Goal: Information Seeking & Learning: Learn about a topic

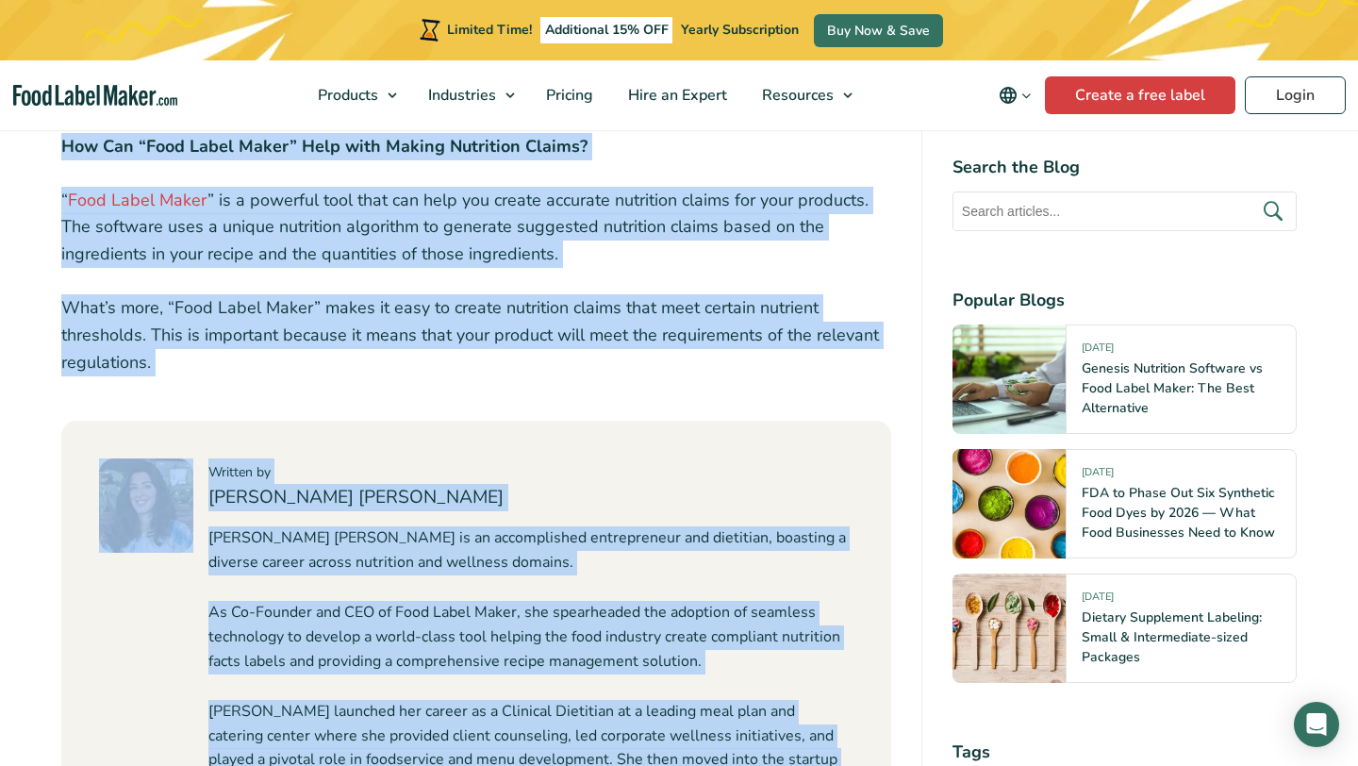
scroll to position [3136, 0]
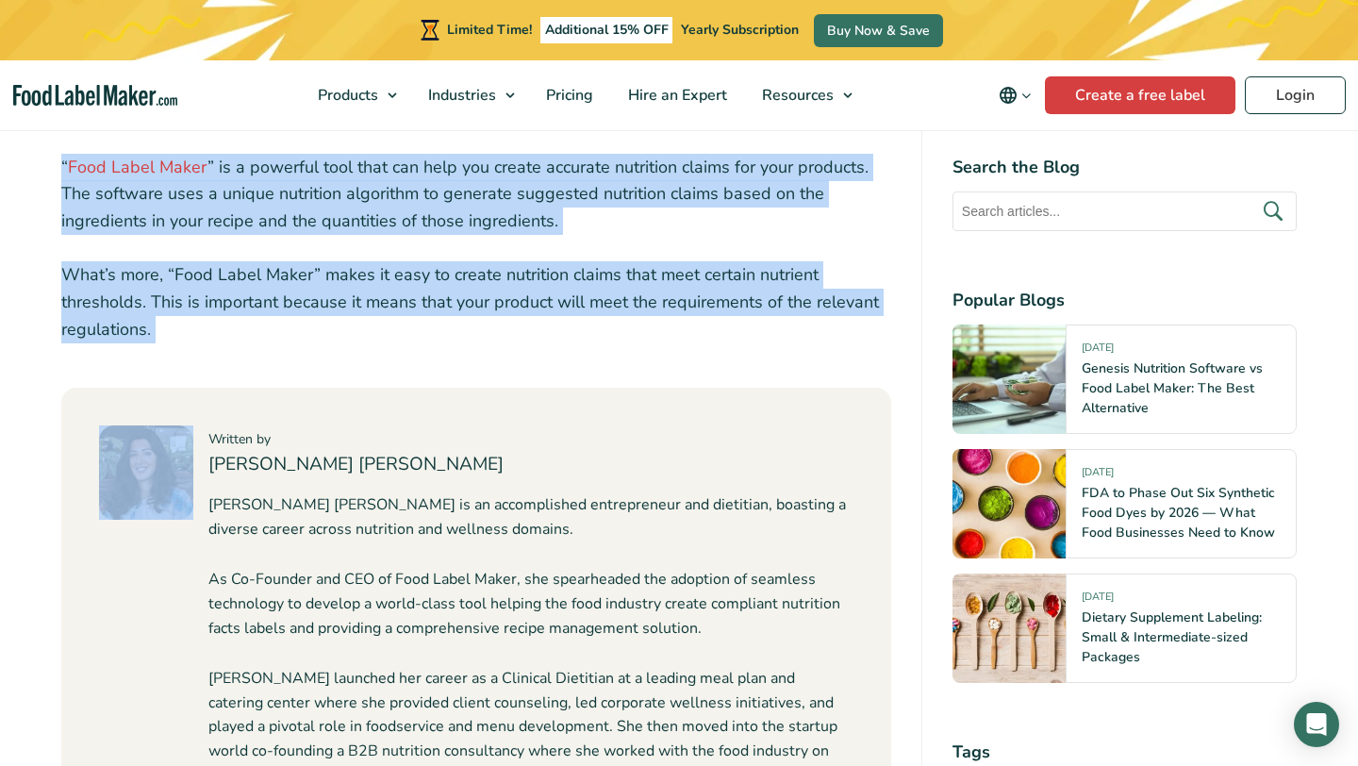
drag, startPoint x: 61, startPoint y: 268, endPoint x: 591, endPoint y: 334, distance: 534.2
copy div "Loremi dolorsita consec ad elit sedd eiu temporin utlabore etd magn ali enimad …"
click at [370, 388] on div "Written by [PERSON_NAME] Abi [PERSON_NAME] [PERSON_NAME] is an accomplished ent…" at bounding box center [476, 675] width 830 height 574
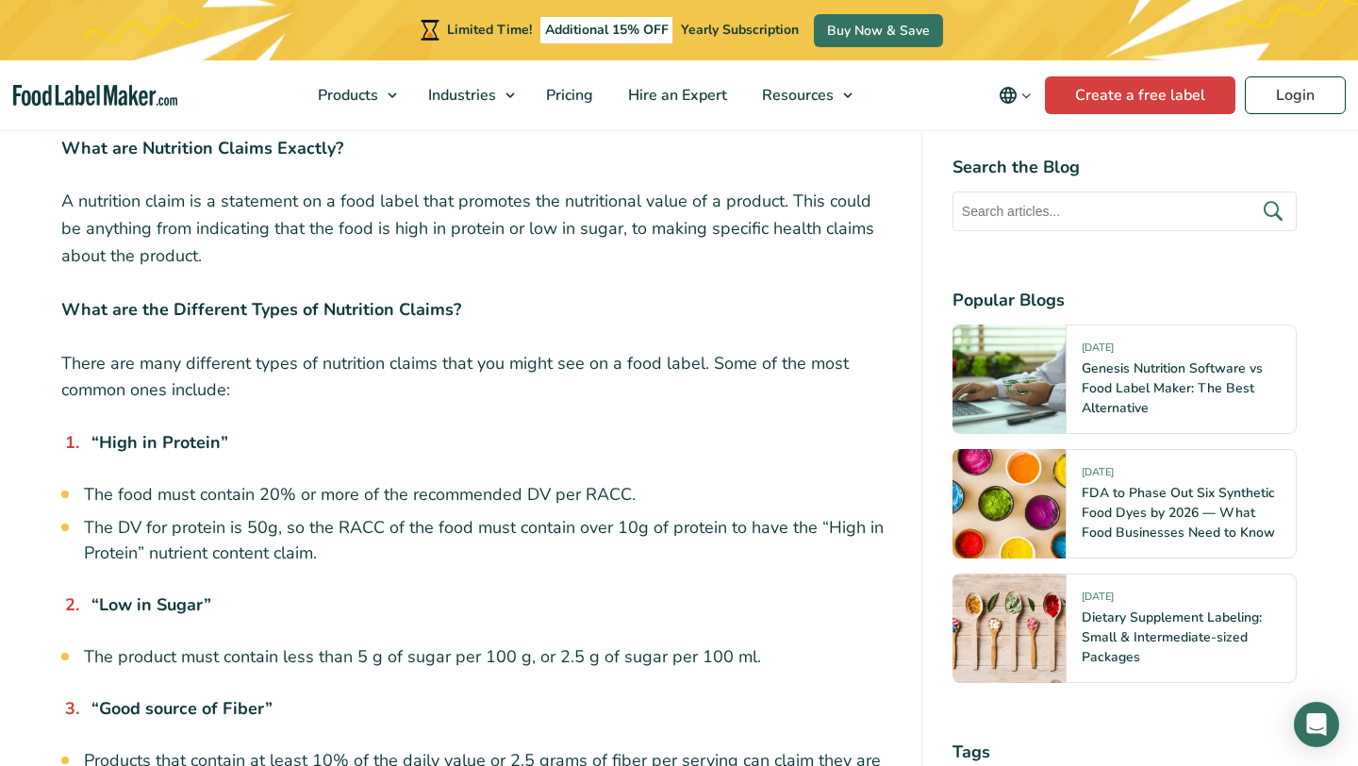
scroll to position [856, 0]
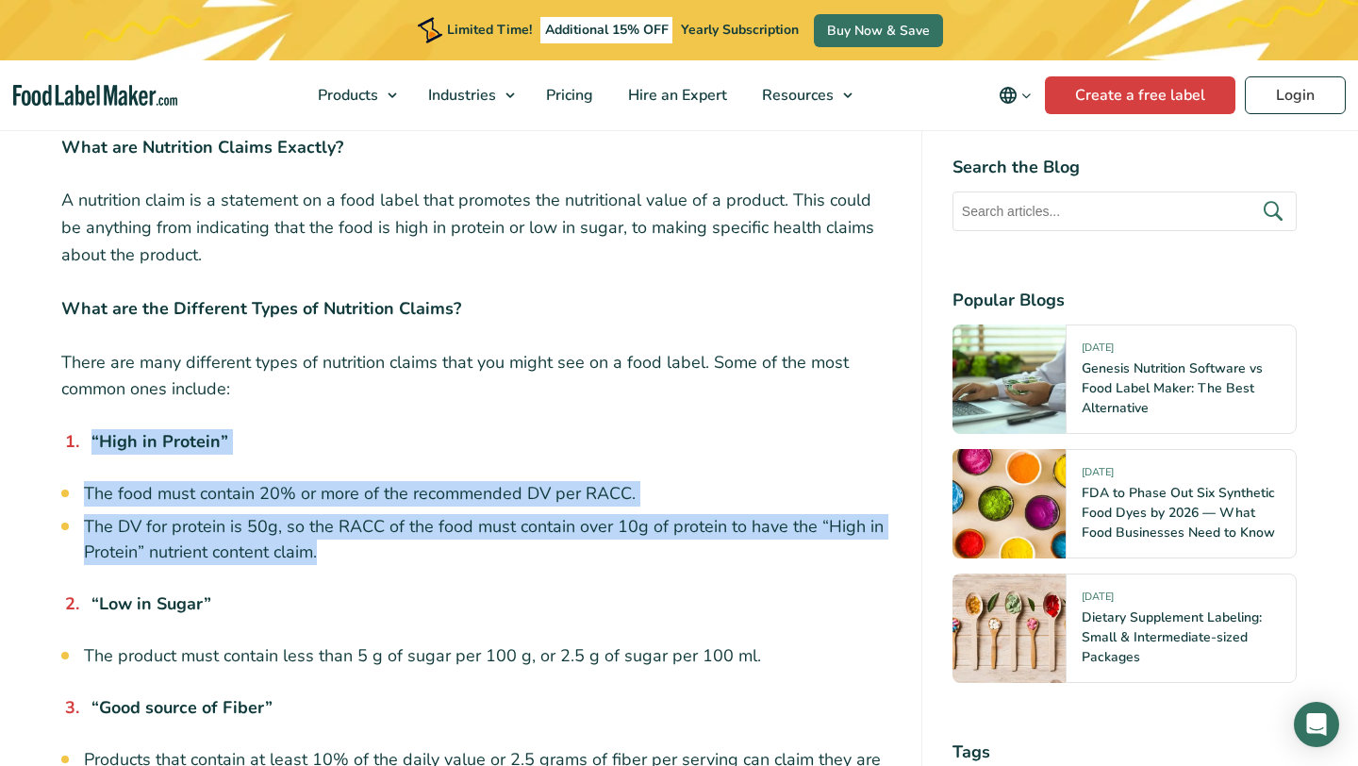
drag, startPoint x: 358, startPoint y: 548, endPoint x: 82, endPoint y: 435, distance: 298.6
copy div "“High in Protein” The food must contain 20% or more of the recommended DV per R…"
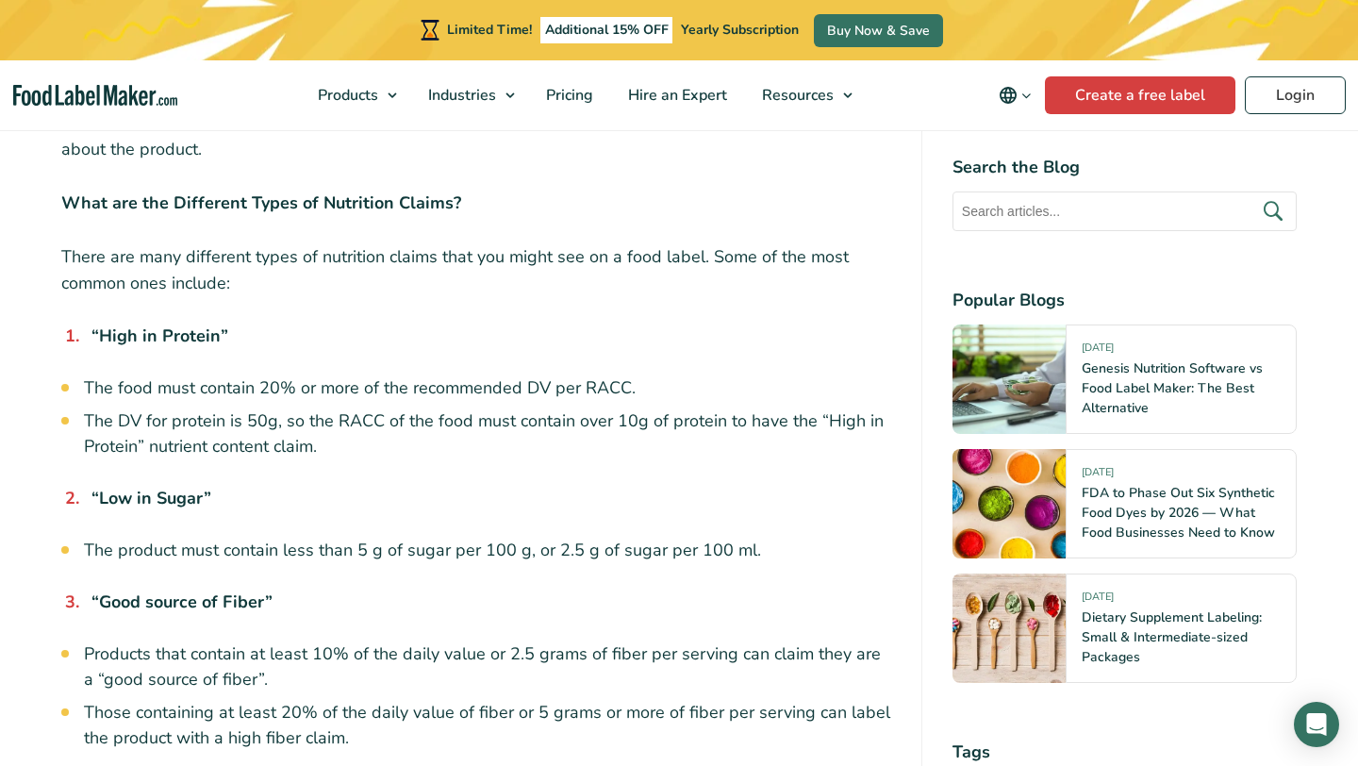
scroll to position [978, 0]
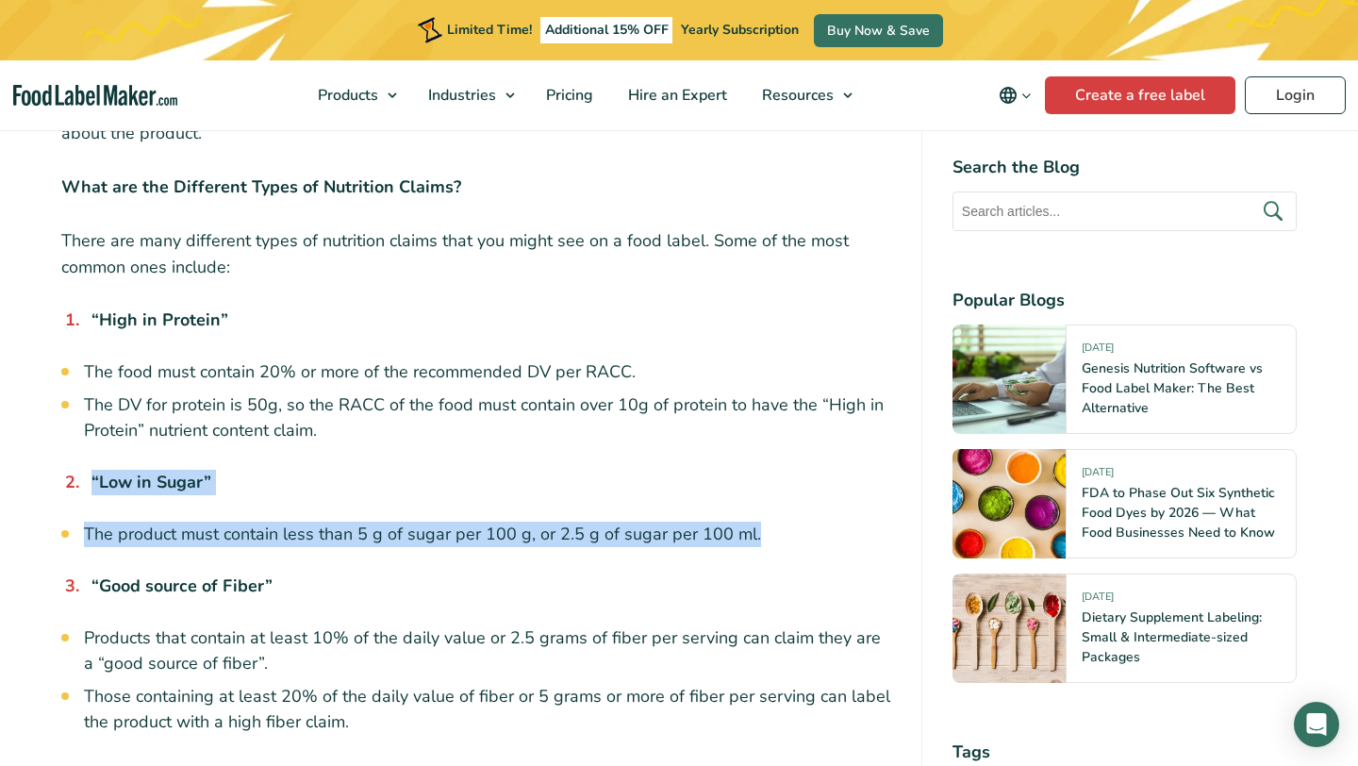
drag, startPoint x: 764, startPoint y: 540, endPoint x: 91, endPoint y: 477, distance: 676.3
copy div "“Low in Sugar” The product must contain less than 5 g of sugar per 100 g, or 2.…"
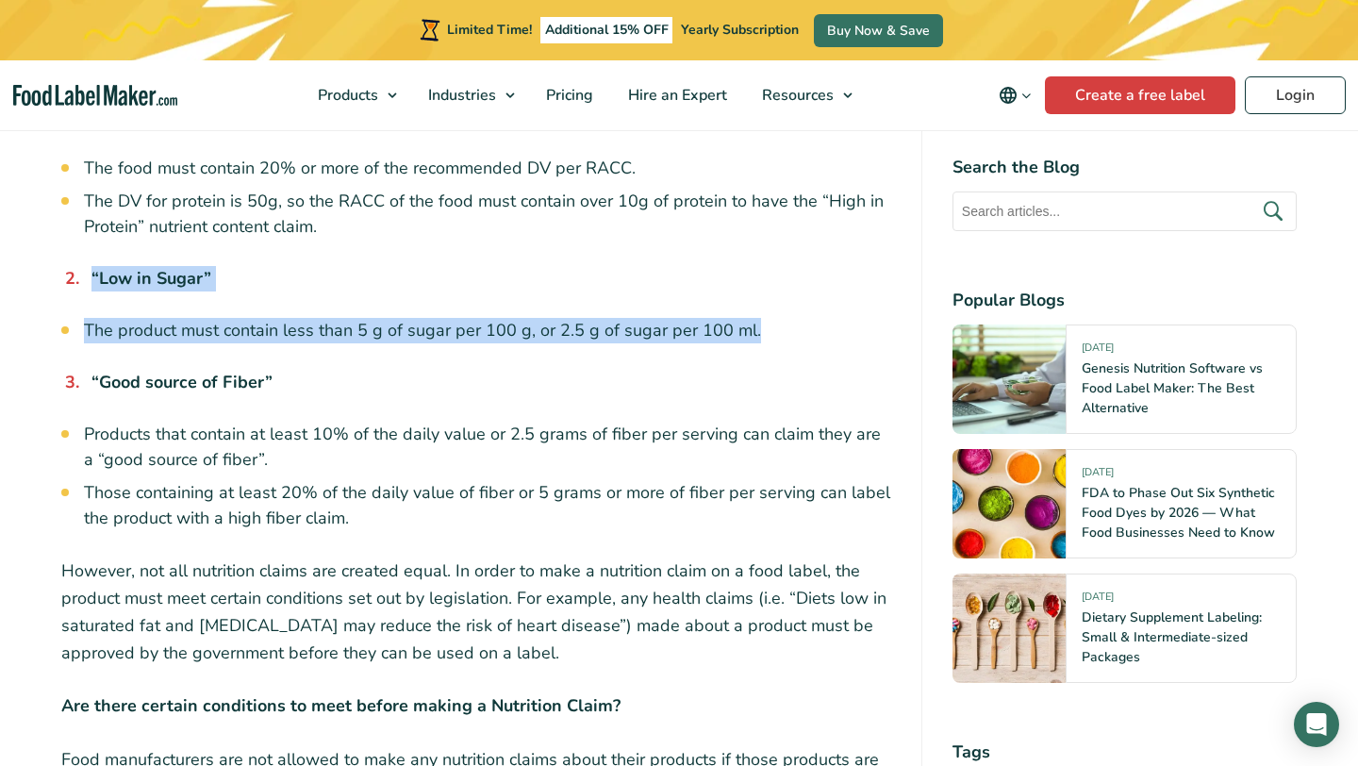
scroll to position [1192, 0]
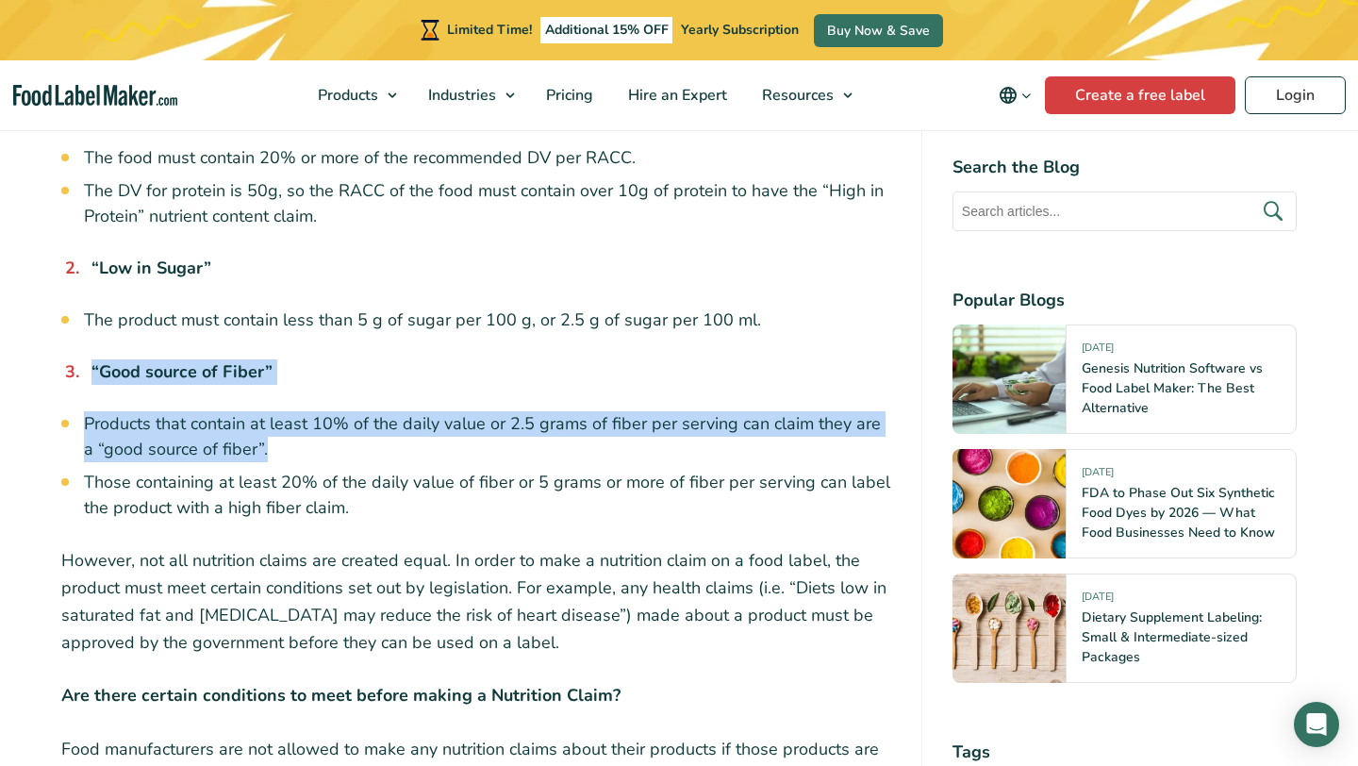
drag, startPoint x: 91, startPoint y: 368, endPoint x: 258, endPoint y: 457, distance: 188.6
copy div "“Good source of Fiber” Products that contain at least 10% of the daily value or…"
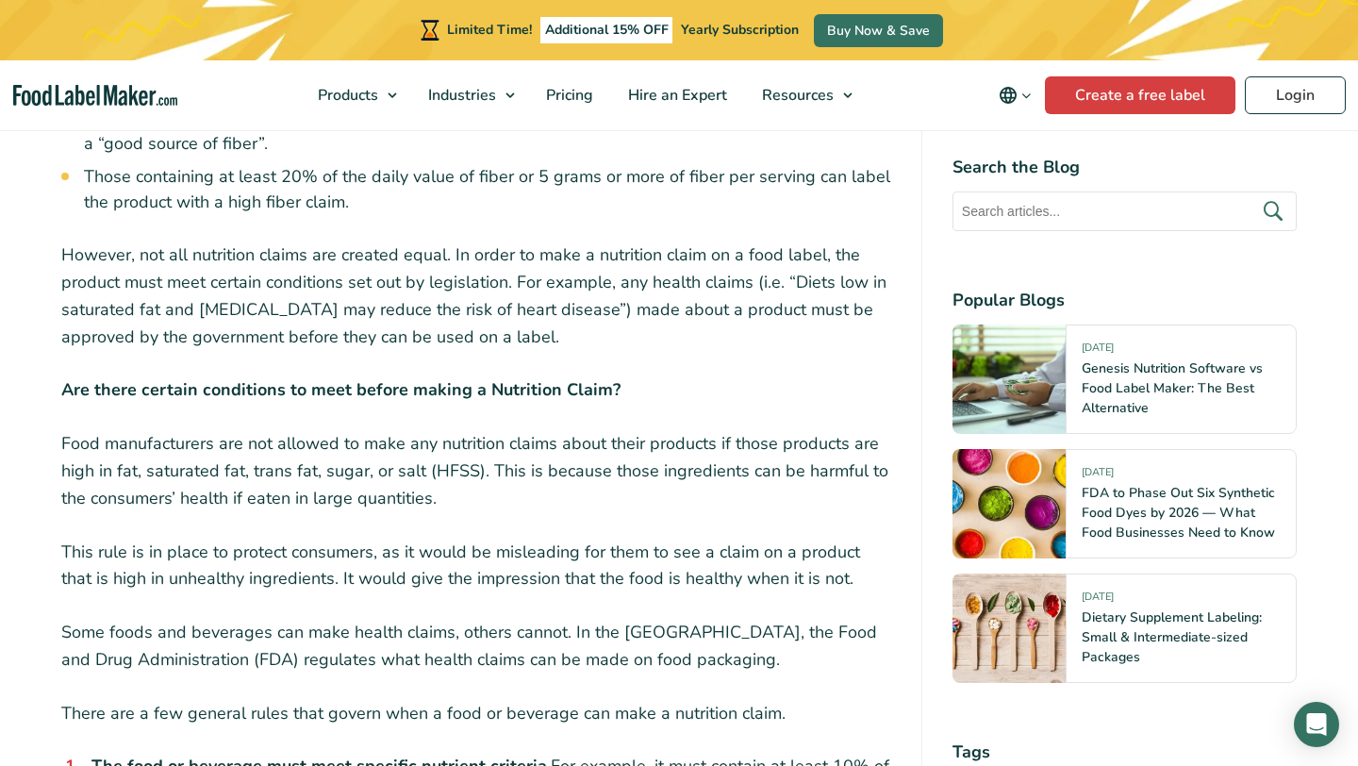
scroll to position [1552, 0]
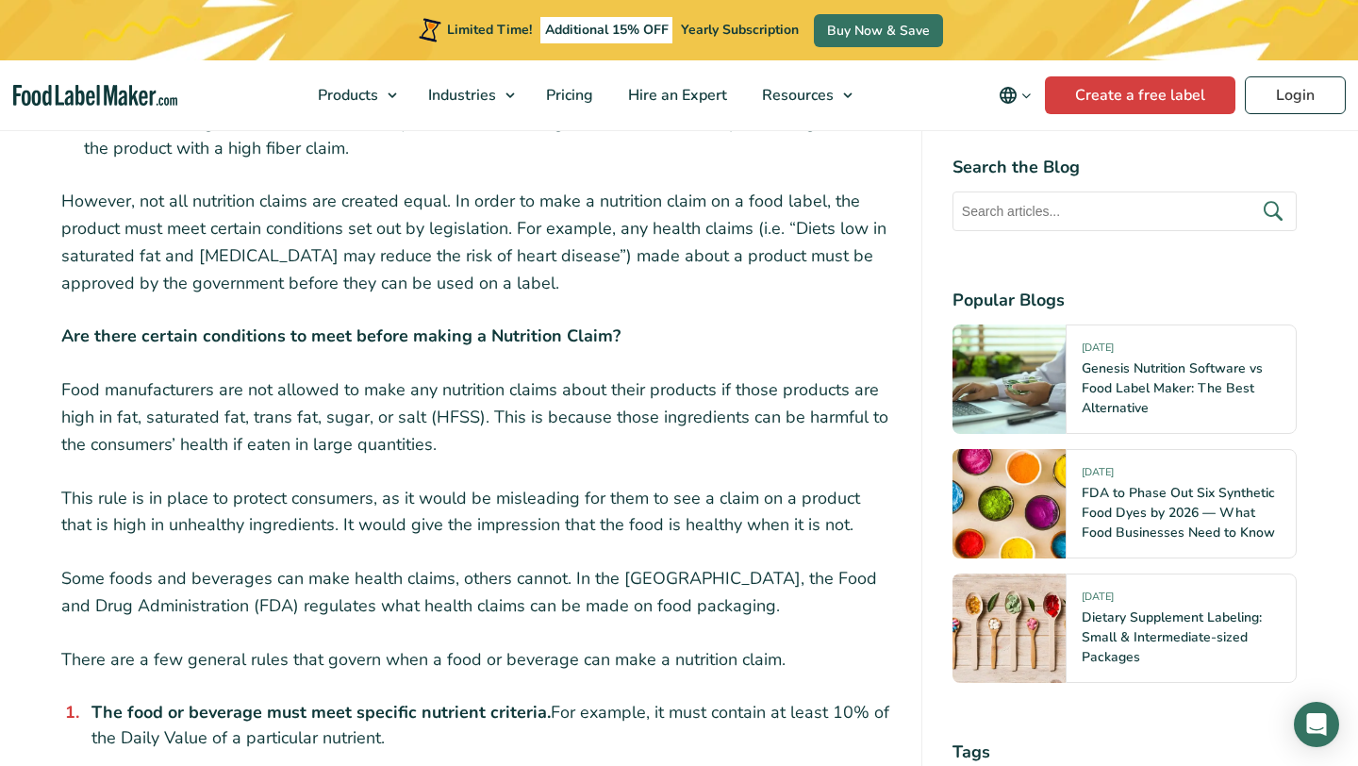
click at [433, 441] on p "Food manufacturers are not allowed to make any nutrition claims about their pro…" at bounding box center [476, 416] width 830 height 81
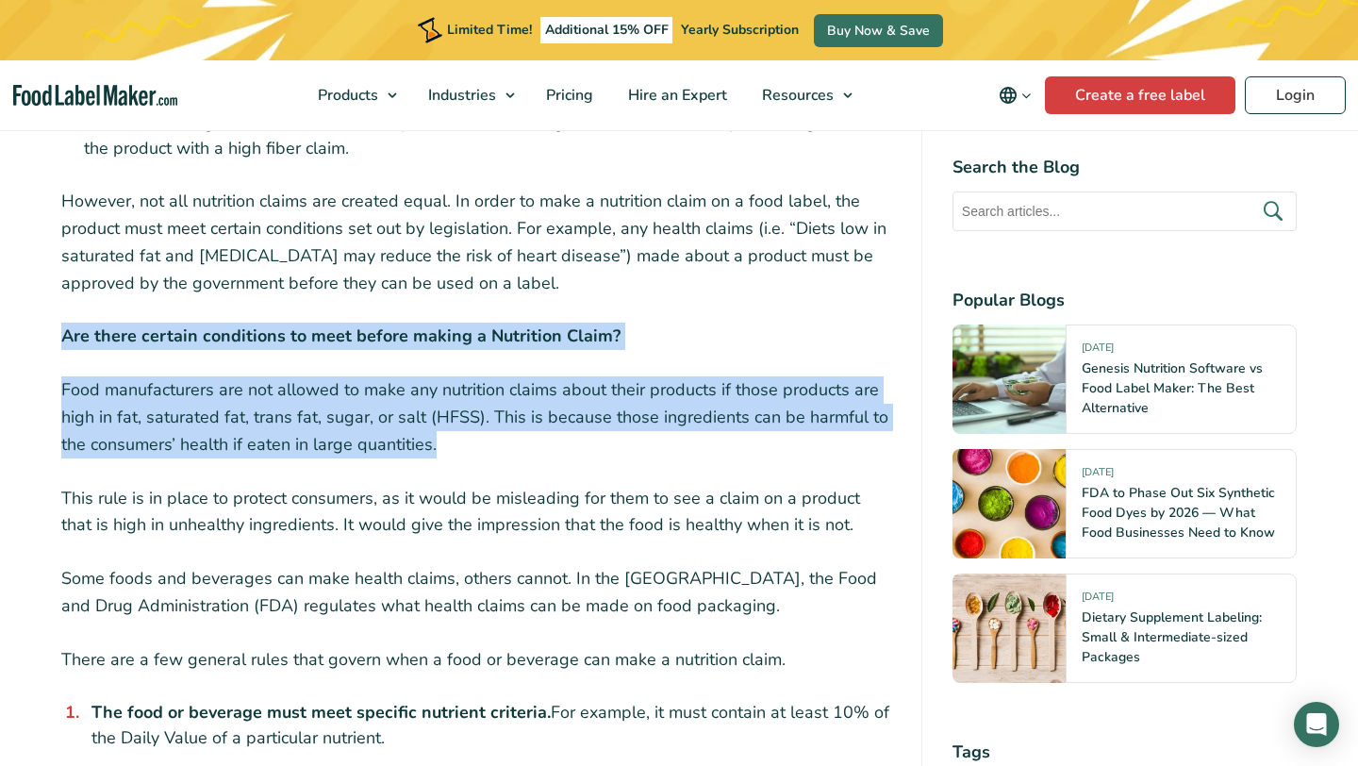
drag, startPoint x: 451, startPoint y: 444, endPoint x: 51, endPoint y: 344, distance: 412.2
copy div "Are there certain conditions to meet before making a Nutrition Claim? Food manu…"
click at [487, 421] on p "Food manufacturers are not allowed to make any nutrition claims about their pro…" at bounding box center [476, 416] width 830 height 81
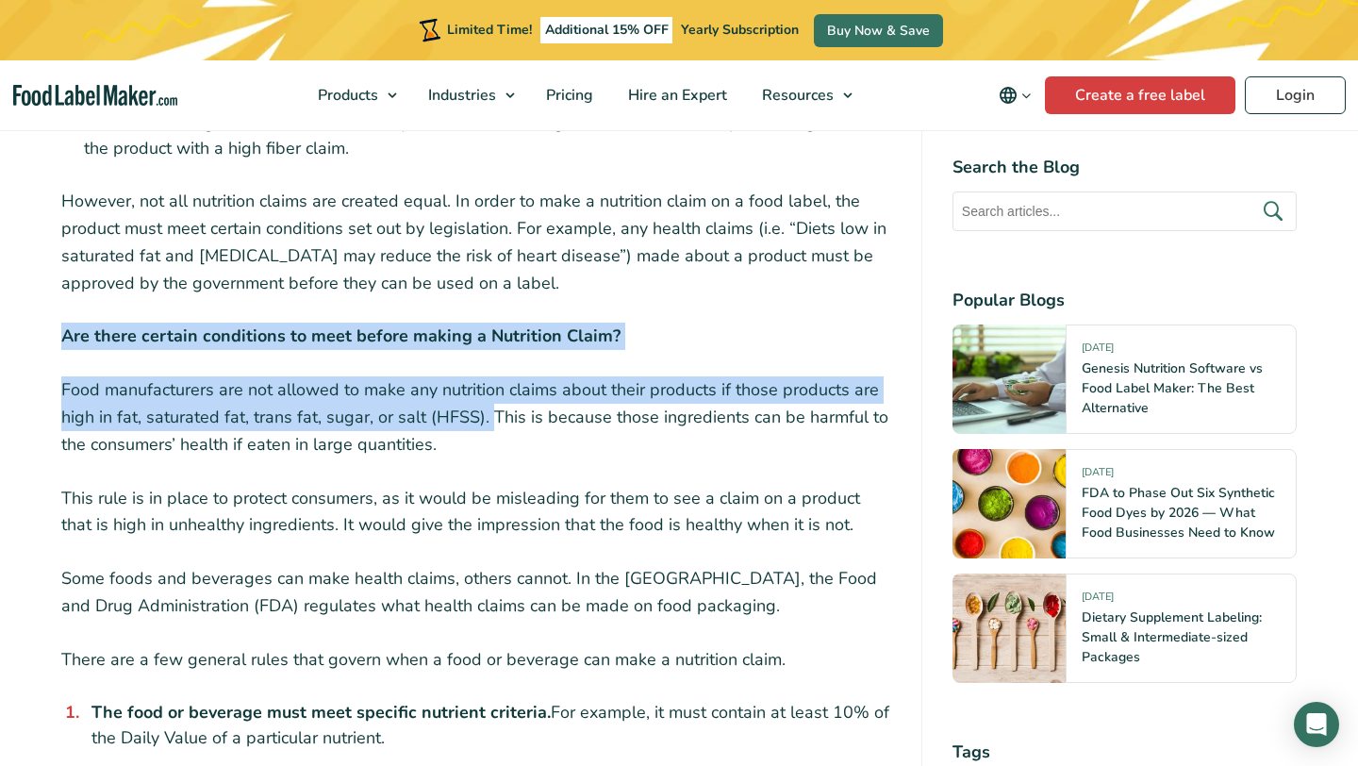
drag, startPoint x: 487, startPoint y: 420, endPoint x: 59, endPoint y: 335, distance: 435.6
copy div "Are there certain conditions to meet before making a Nutrition Claim? Food manu…"
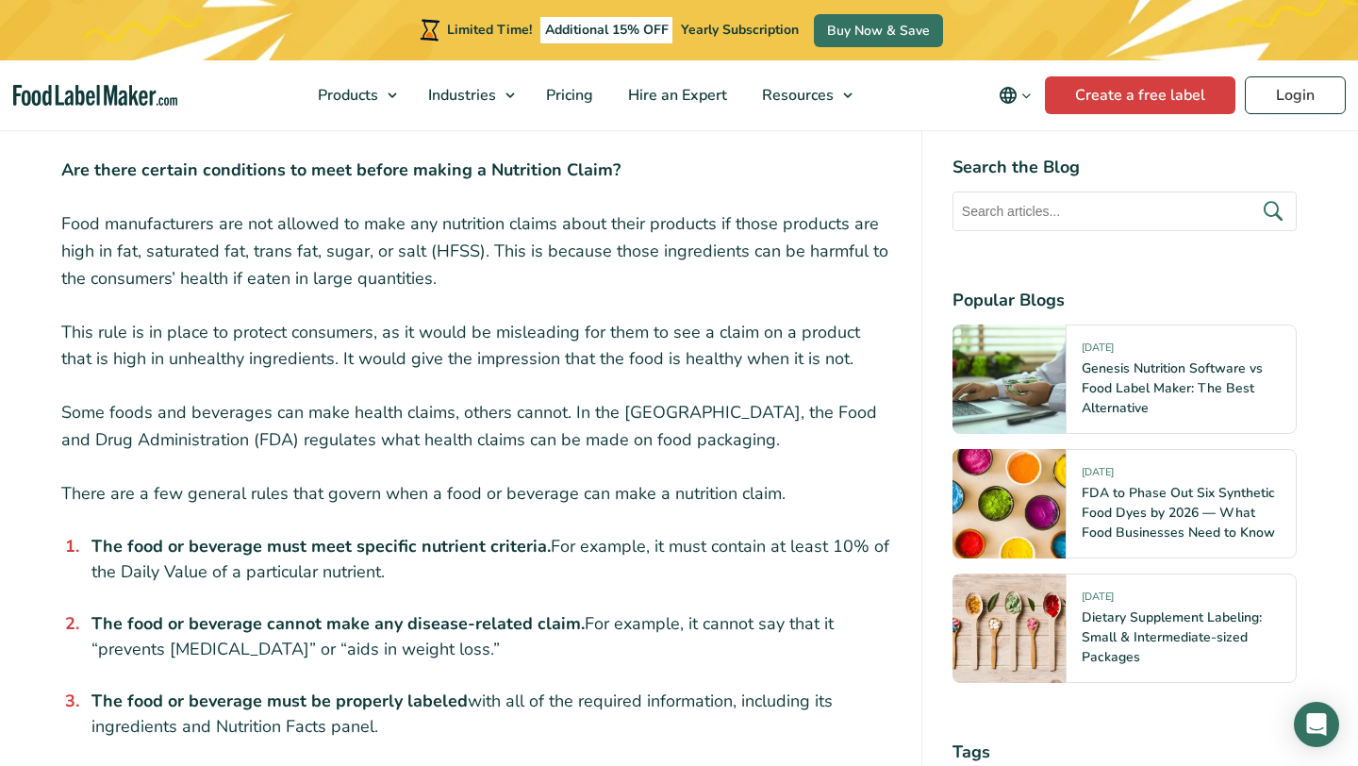
scroll to position [1786, 0]
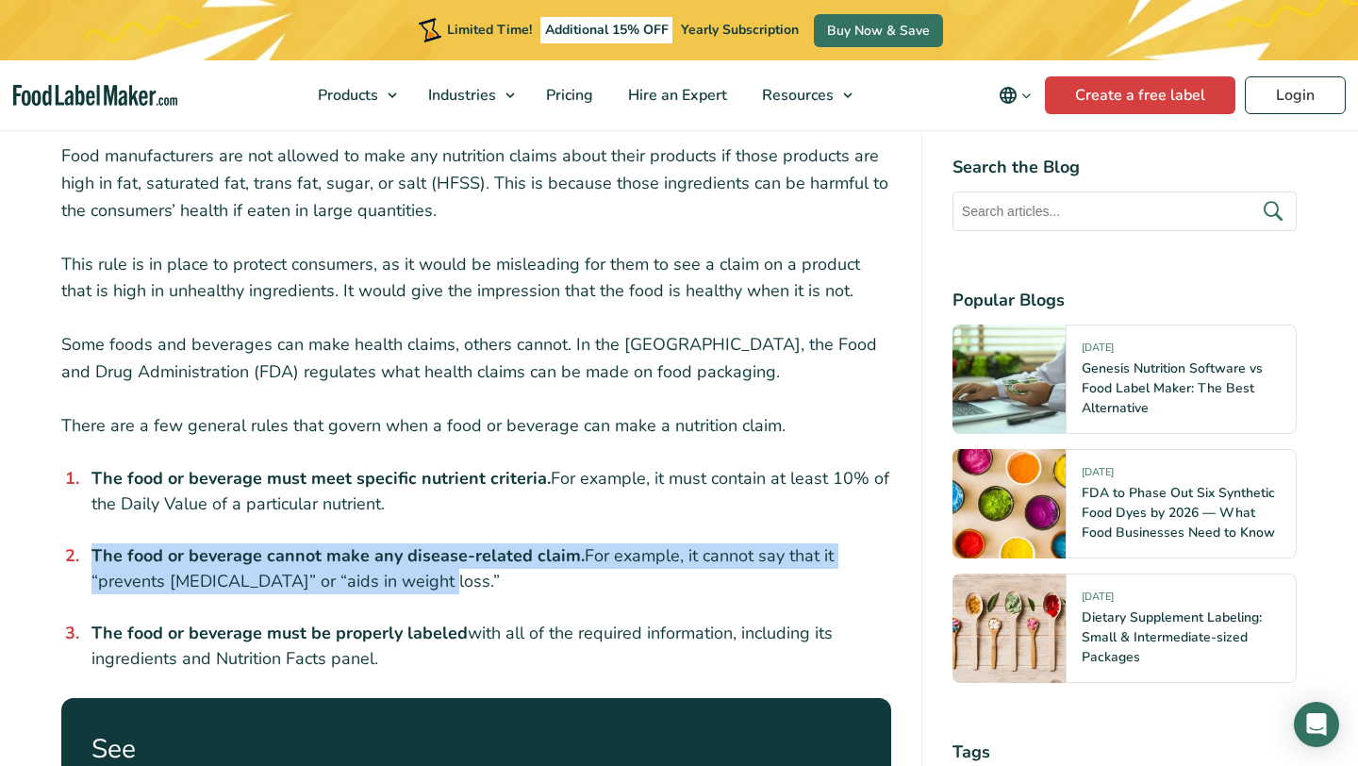
drag, startPoint x: 411, startPoint y: 581, endPoint x: 92, endPoint y: 558, distance: 319.6
click at [92, 558] on li "The food or beverage cannot make any disease-related claim. For example, it can…" at bounding box center [487, 568] width 807 height 51
copy li "The food or beverage cannot make any disease-related claim. For example, it can…"
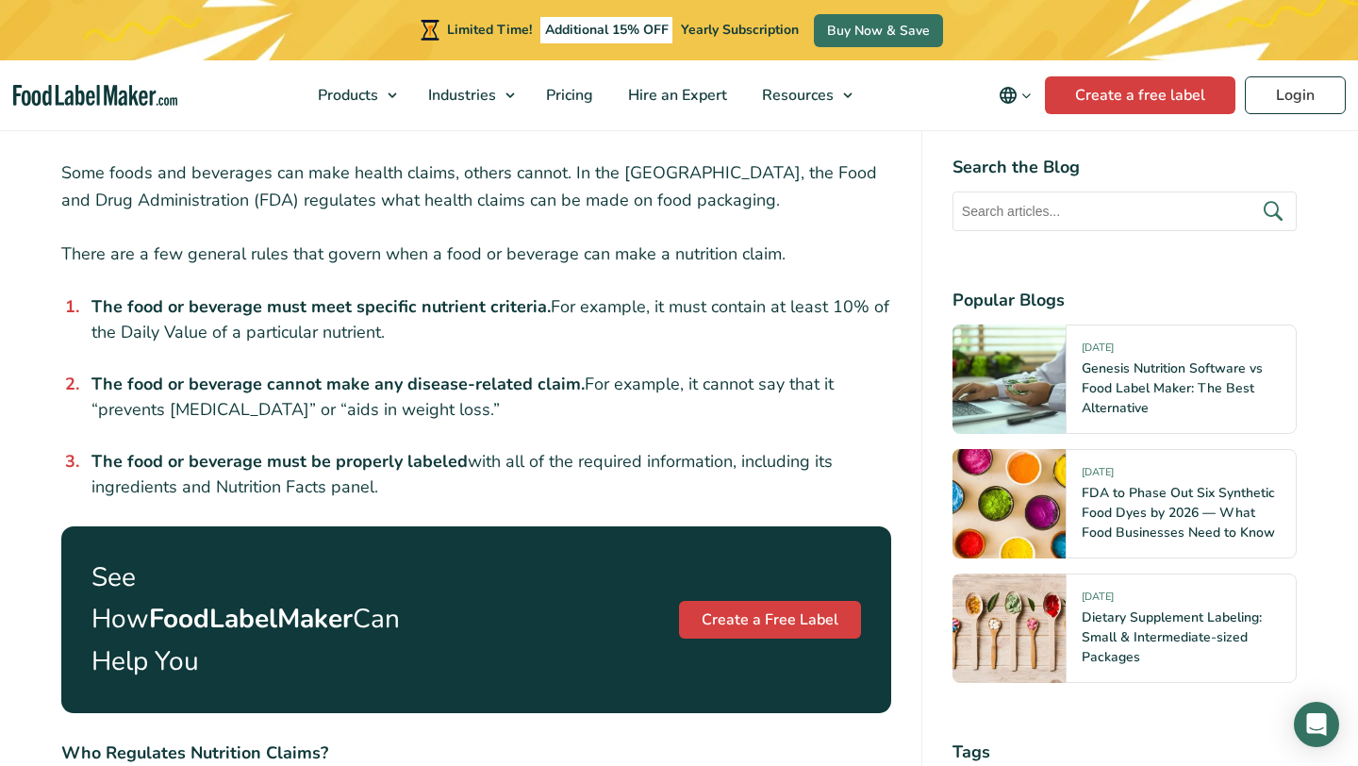
scroll to position [2392, 0]
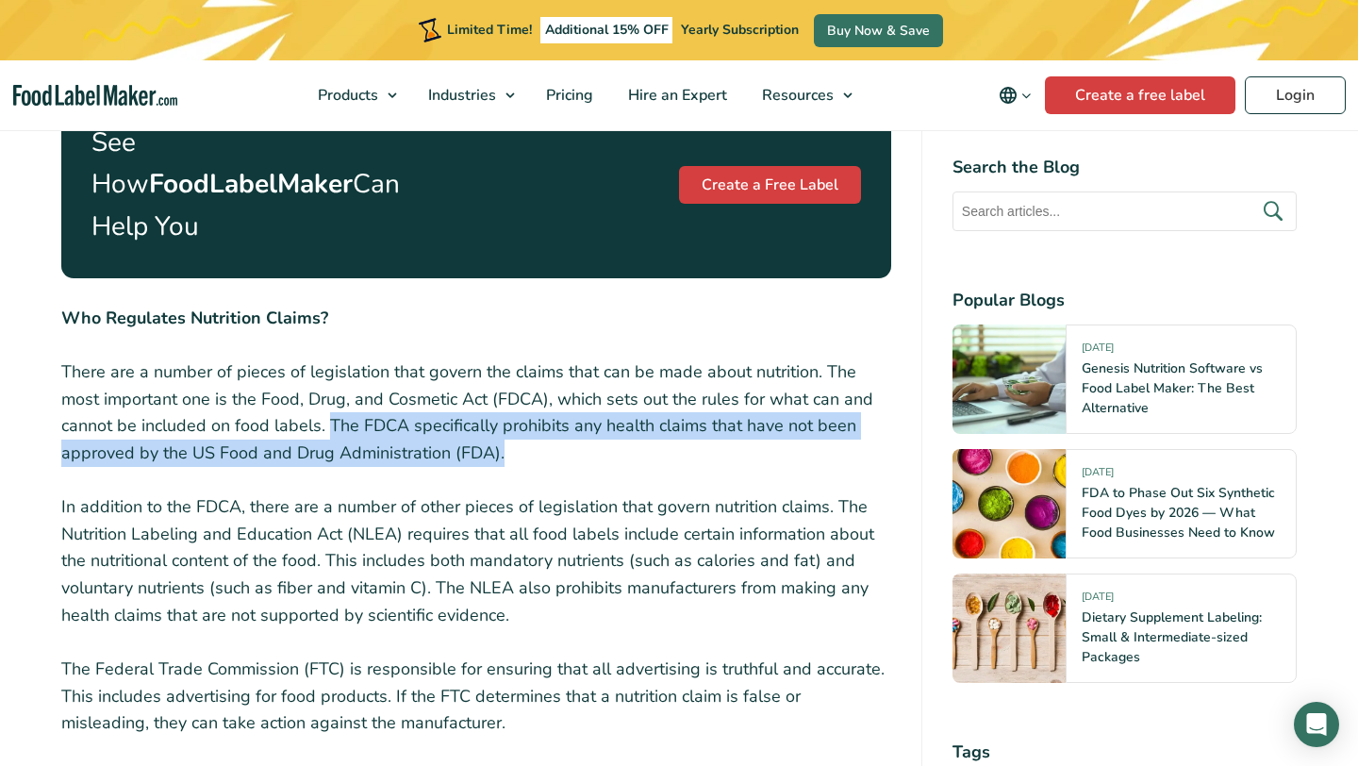
drag, startPoint x: 505, startPoint y: 407, endPoint x: 327, endPoint y: 384, distance: 178.8
click at [327, 384] on p "There are a number of pieces of legislation that govern the claims that can be …" at bounding box center [476, 412] width 830 height 108
copy p "The FDCA specifically prohibits any health claims that have not been approved b…"
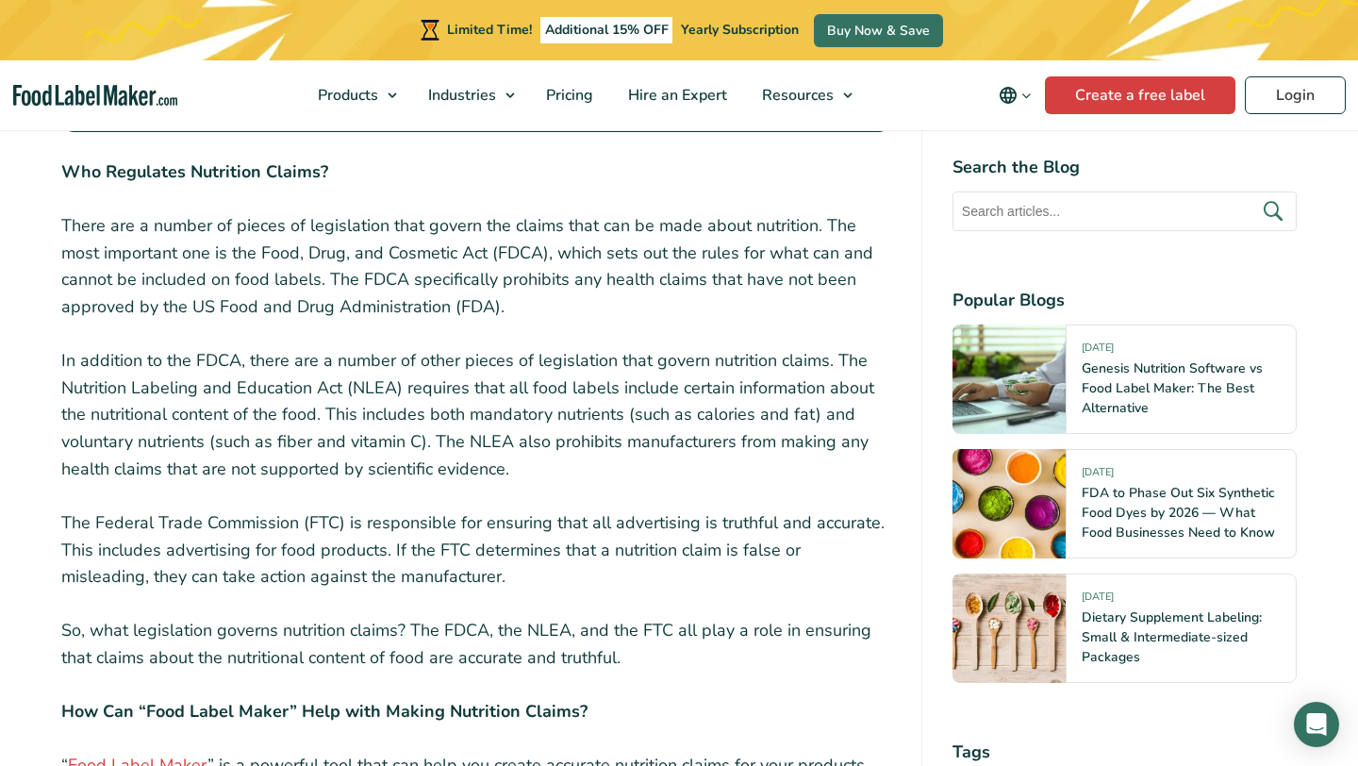
scroll to position [2547, 0]
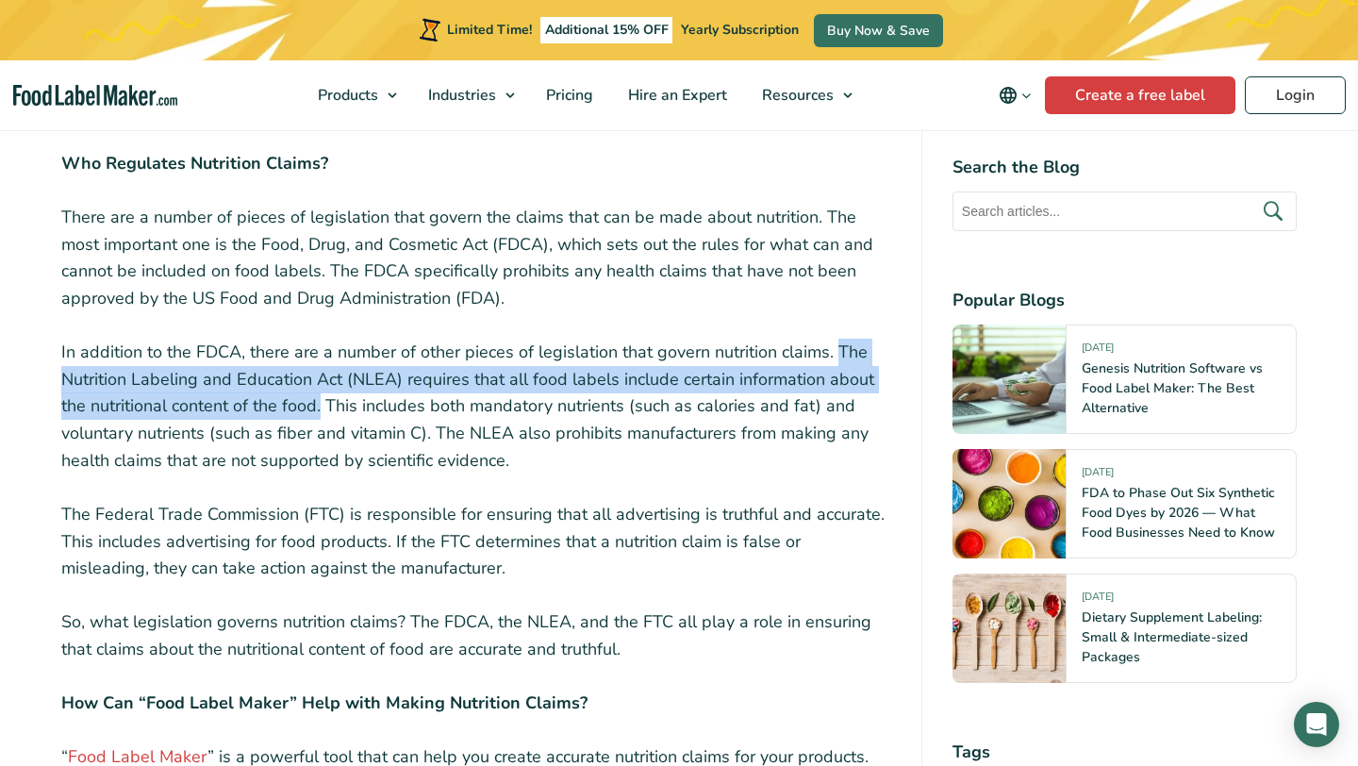
drag, startPoint x: 321, startPoint y: 362, endPoint x: 835, endPoint y: 309, distance: 516.8
click at [835, 339] on p "In addition to the FDCA, there are a number of other pieces of legislation that…" at bounding box center [476, 407] width 830 height 136
copy p "The Nutrition Labeling and Education Act (NLEA) requires that all food labels i…"
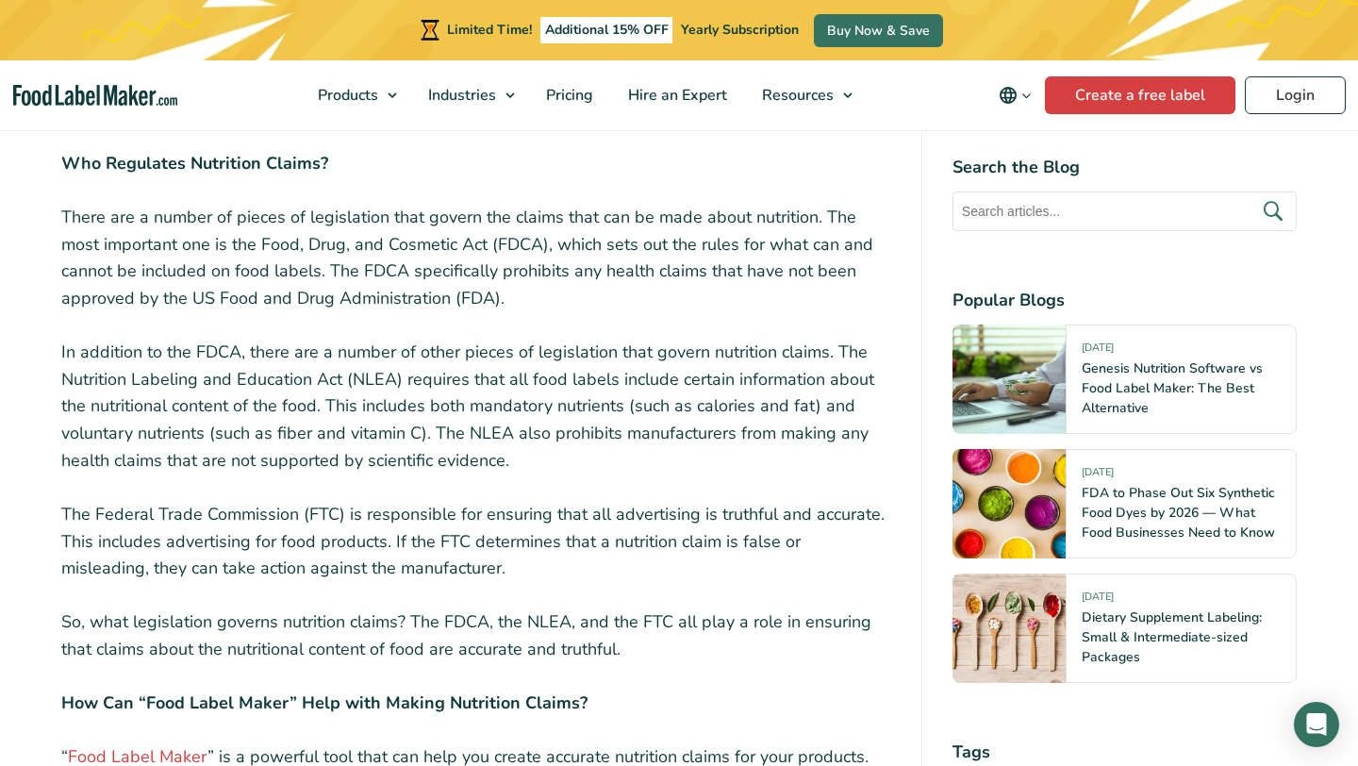
click at [284, 501] on p "The Federal Trade Commission (FTC) is responsible for ensuring that all adverti…" at bounding box center [476, 541] width 830 height 81
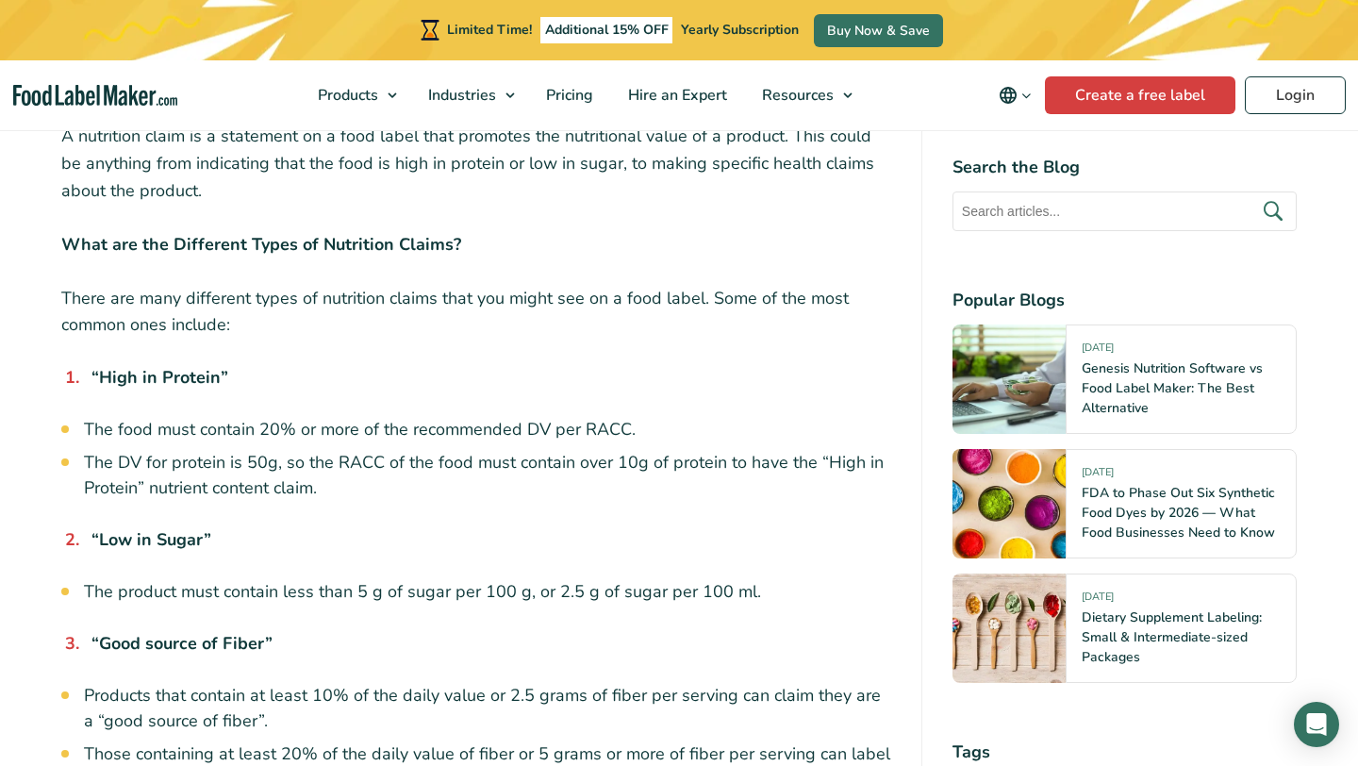
scroll to position [936, 0]
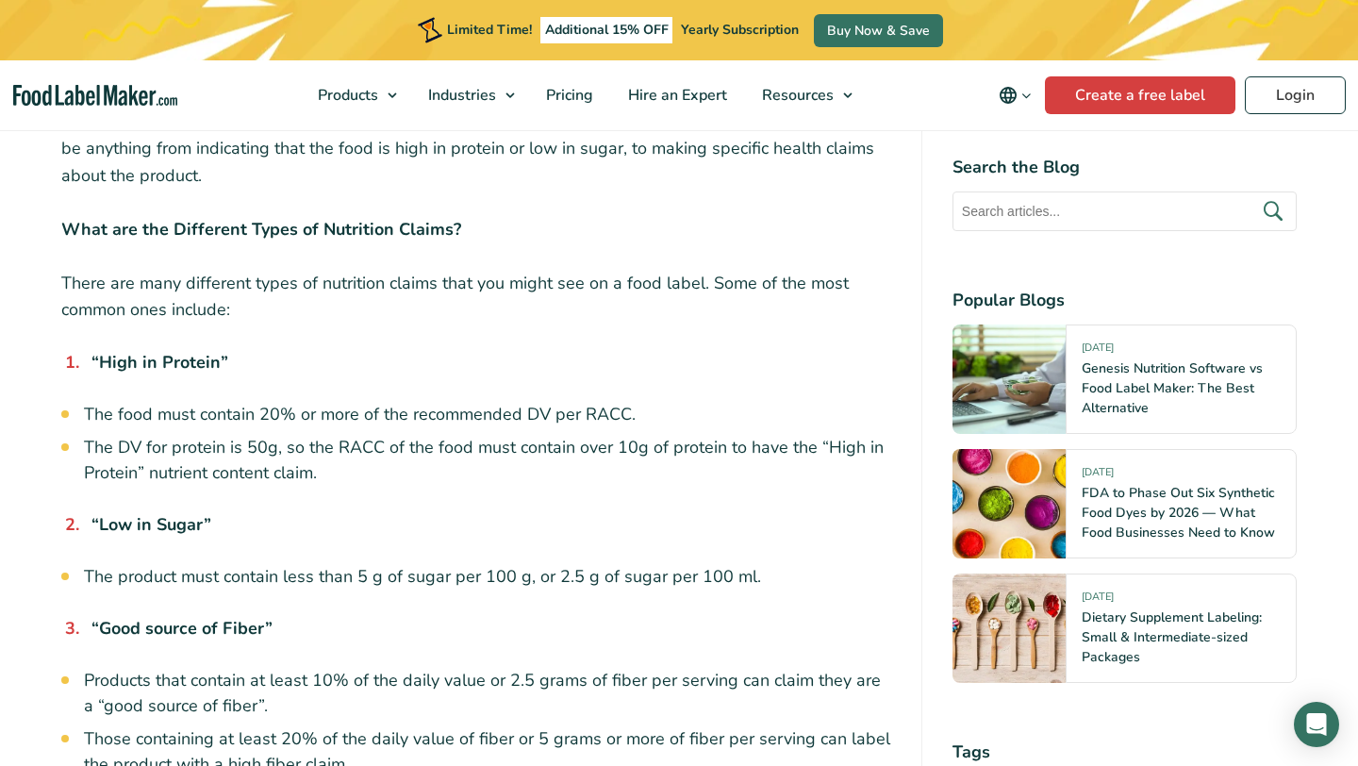
click at [118, 362] on strong "“High in Protein”" at bounding box center [159, 362] width 137 height 23
click at [84, 368] on li "“High in Protein”" at bounding box center [487, 362] width 807 height 25
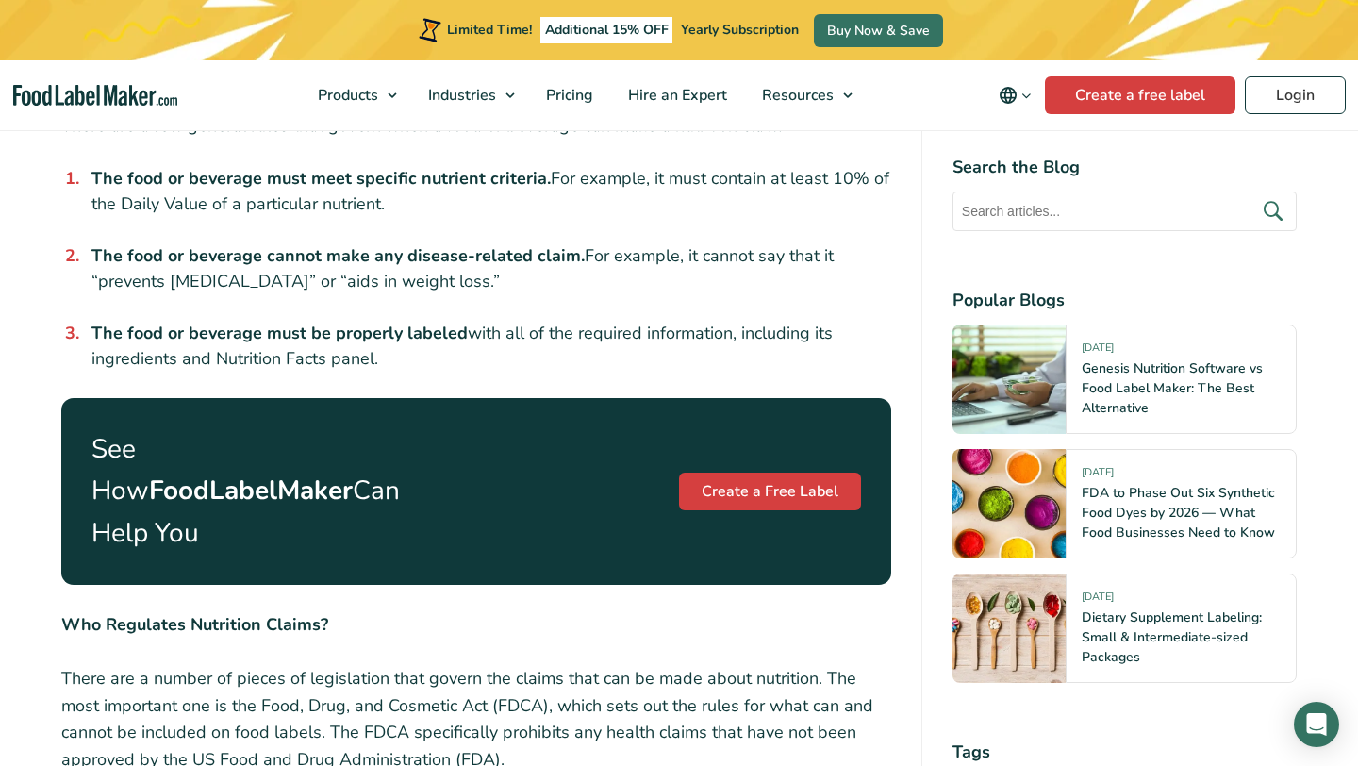
scroll to position [2086, 0]
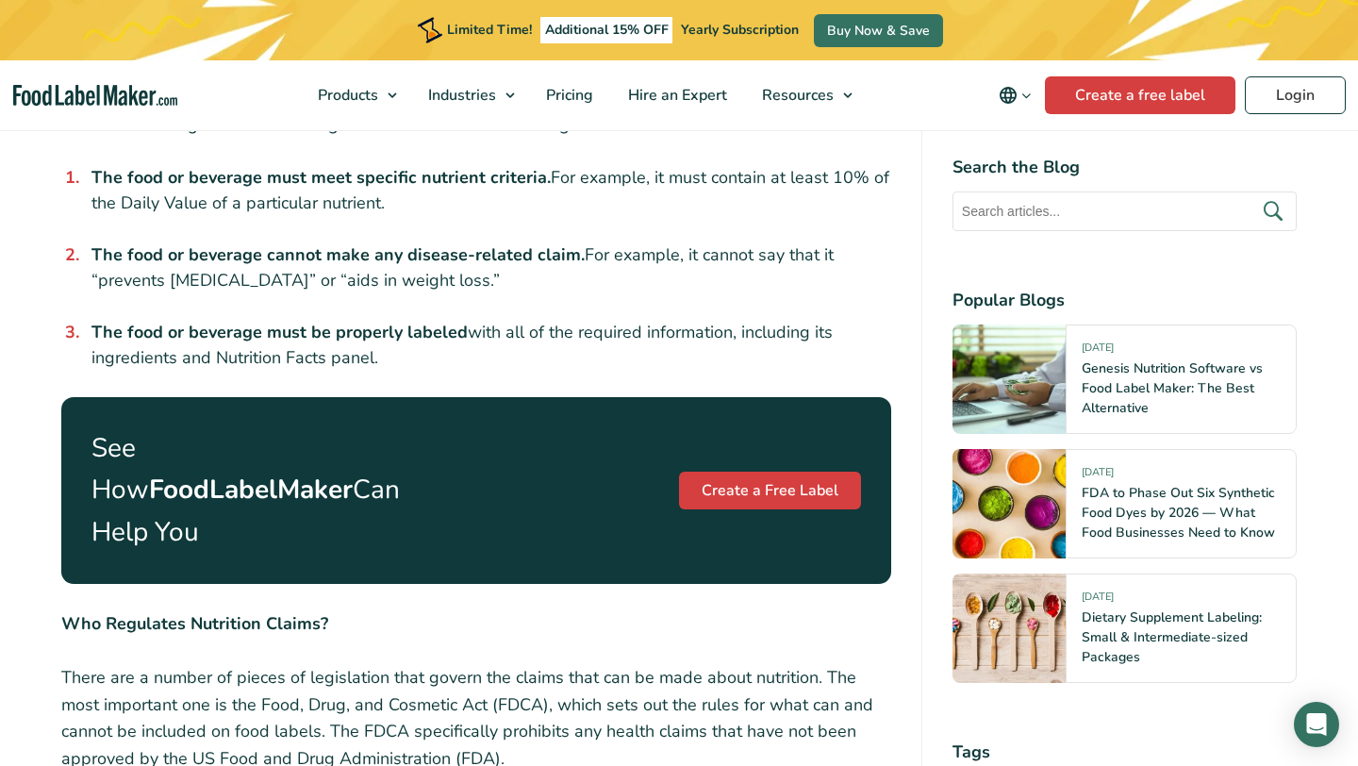
drag, startPoint x: 411, startPoint y: 208, endPoint x: 91, endPoint y: 181, distance: 321.8
click at [91, 181] on li "The food or beverage must meet specific nutrient criteria. For example, it must…" at bounding box center [487, 190] width 807 height 51
copy li "The food or beverage must meet specific nutrient criteria. For example, it must…"
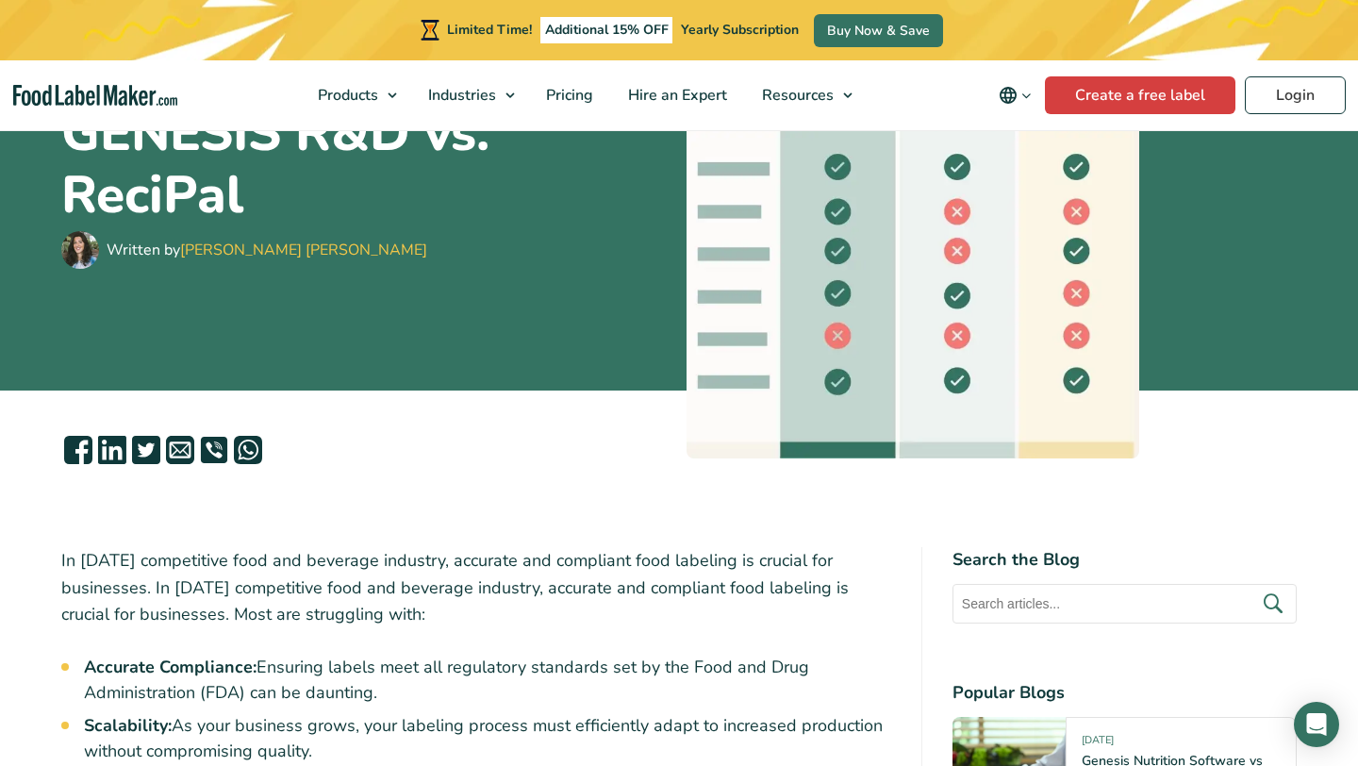
scroll to position [315, 0]
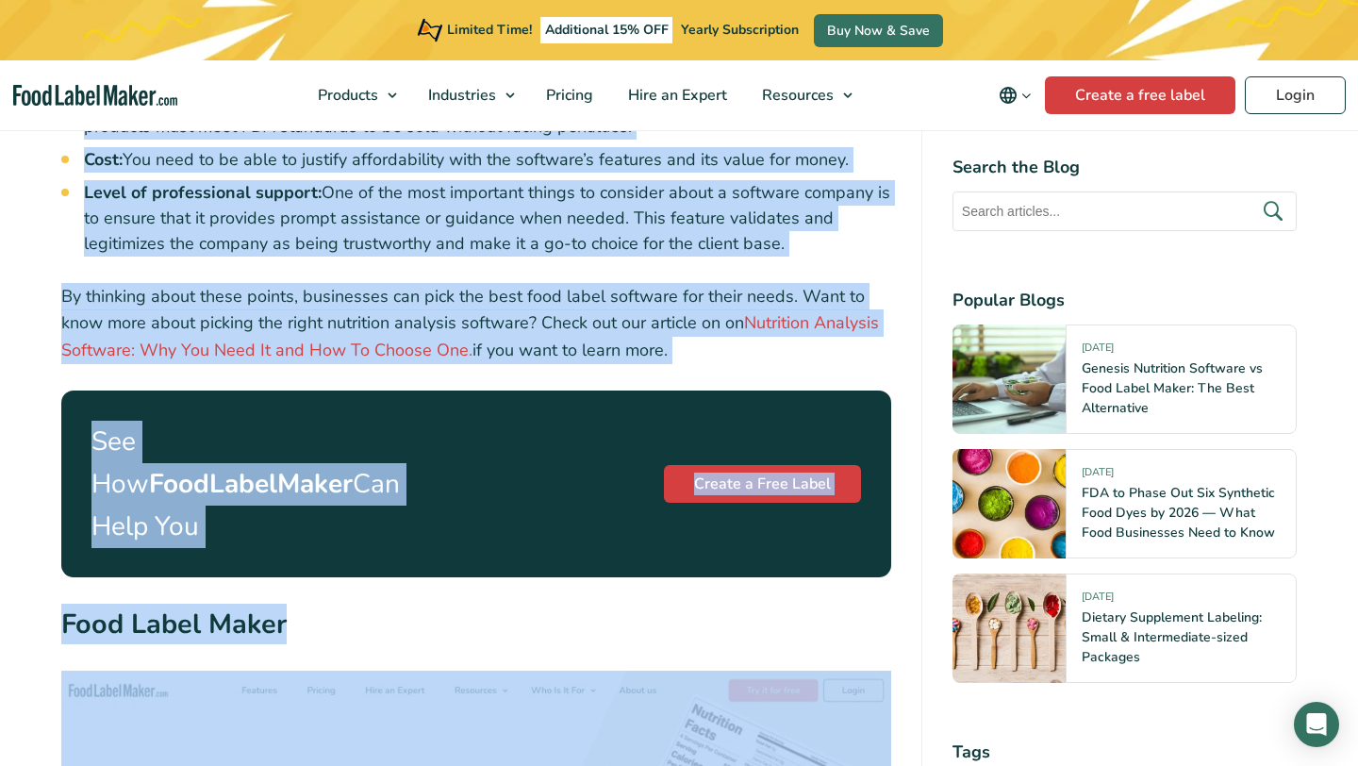
drag, startPoint x: 58, startPoint y: 368, endPoint x: 489, endPoint y: 765, distance: 586.1
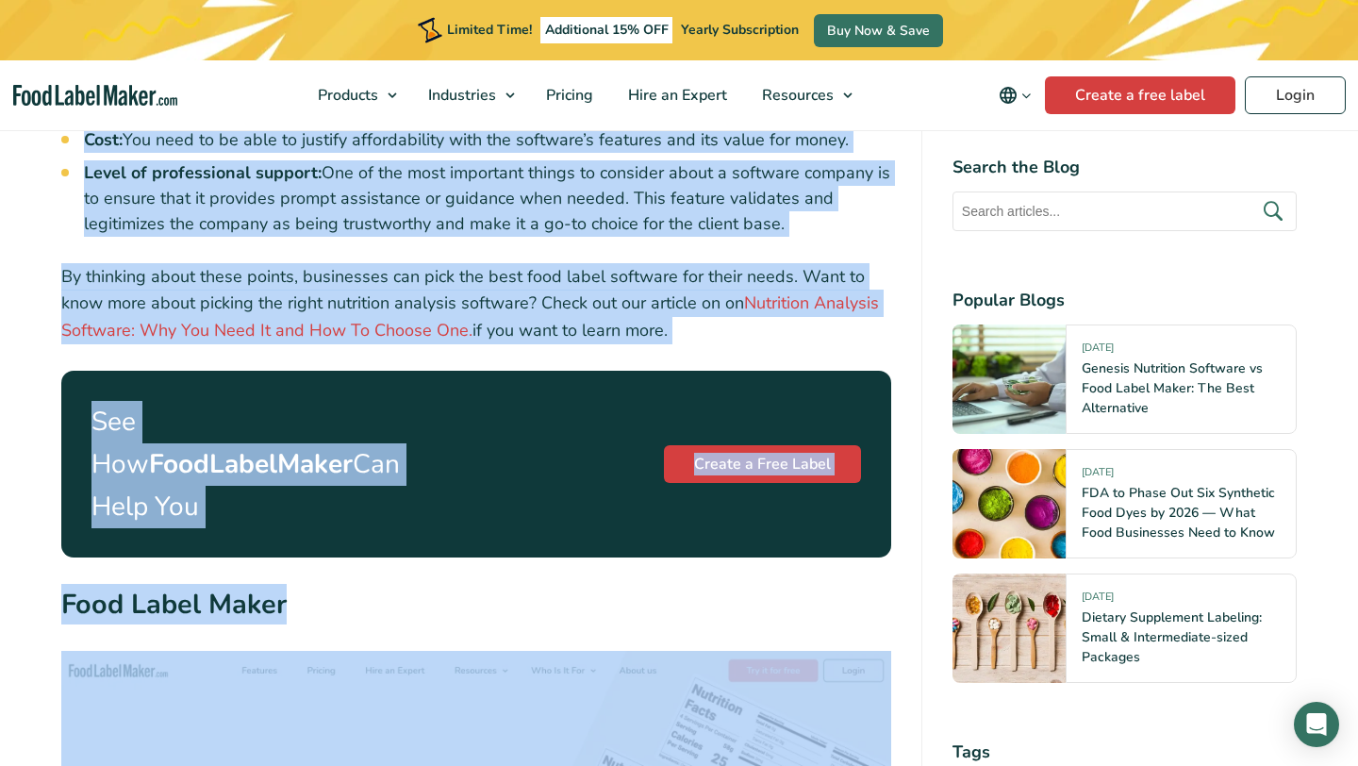
click at [443, 584] on h2 "Food Label Maker" at bounding box center [476, 610] width 830 height 52
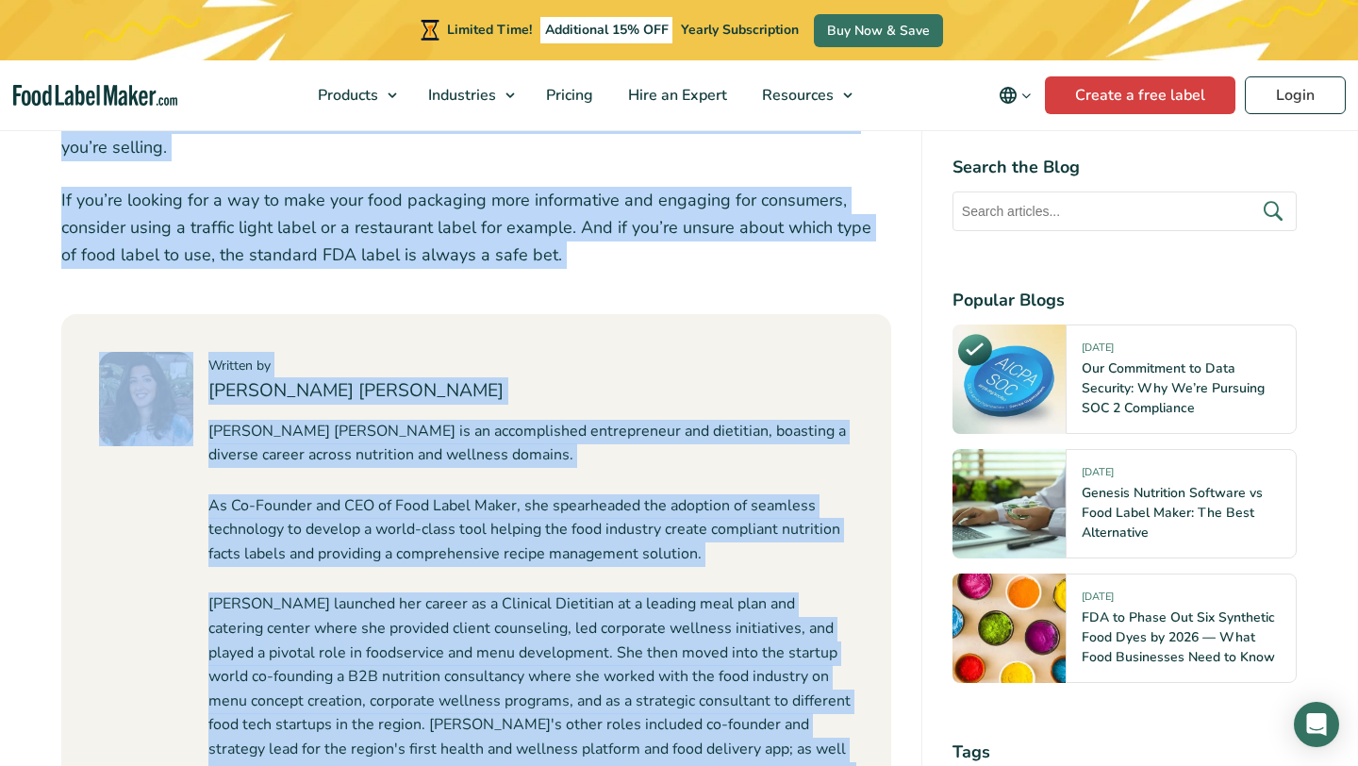
scroll to position [2481, 0]
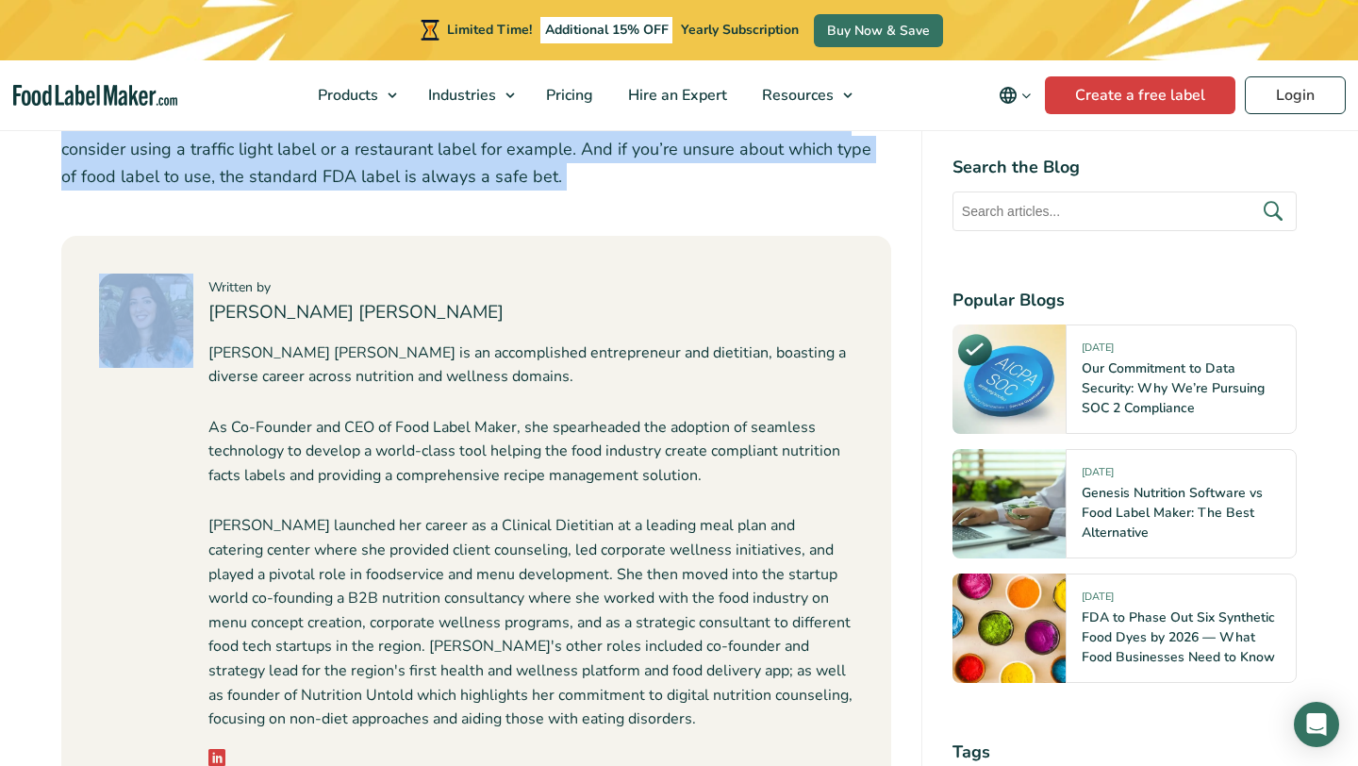
drag, startPoint x: 60, startPoint y: 334, endPoint x: 517, endPoint y: 156, distance: 490.1
click at [517, 156] on div "When it comes to food labeling, there are a few things that F&B businesses need…" at bounding box center [679, 101] width 1264 height 3454
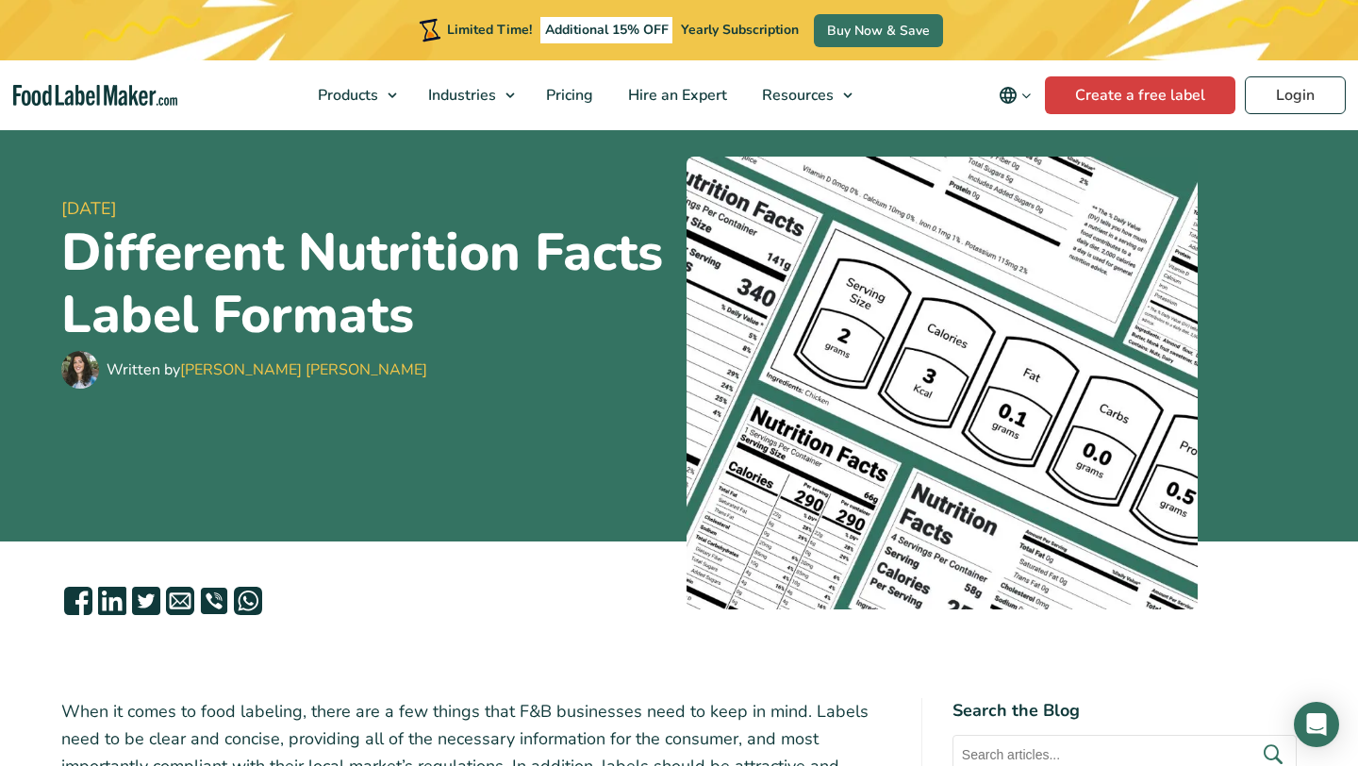
click at [384, 461] on div "1 June, 2023 Different Nutrition Facts Label Formats Written by Maria Abi Hanna" at bounding box center [366, 293] width 610 height 454
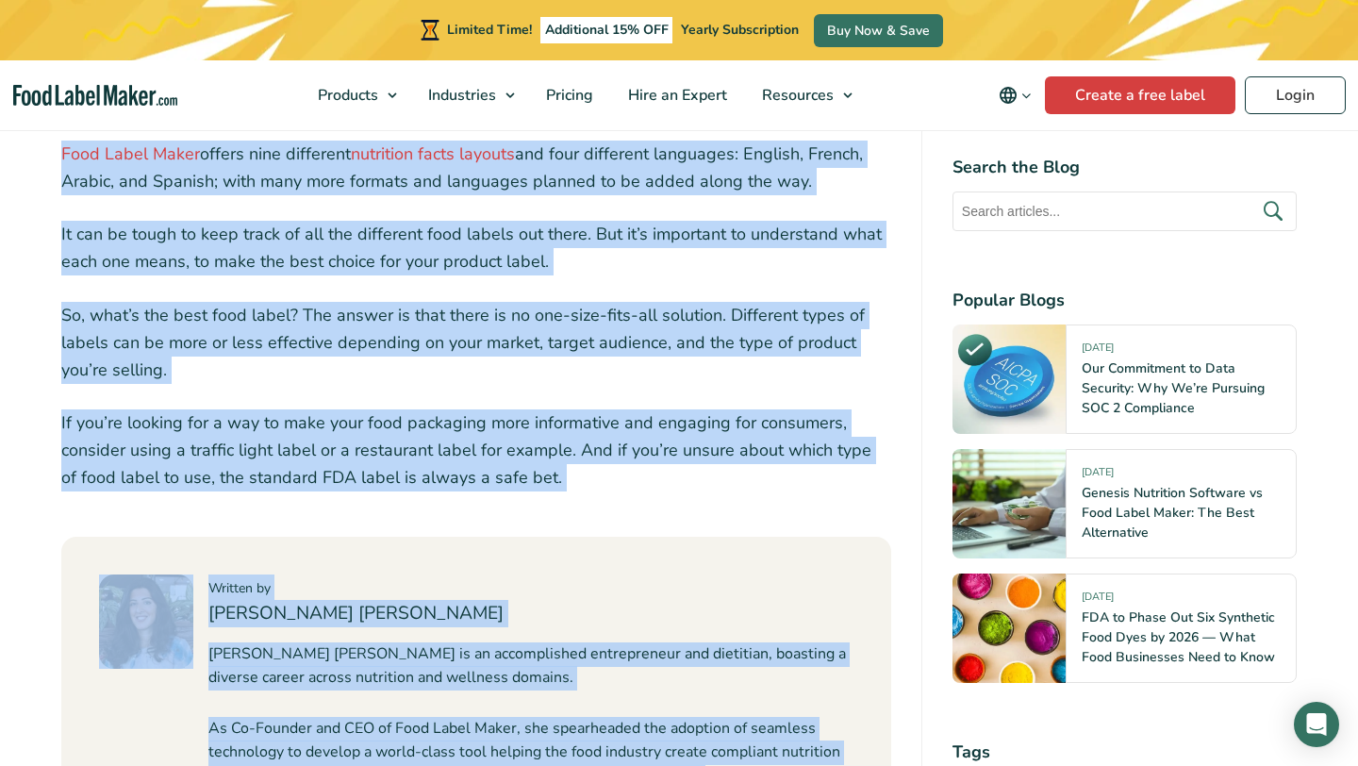
scroll to position [2210, 0]
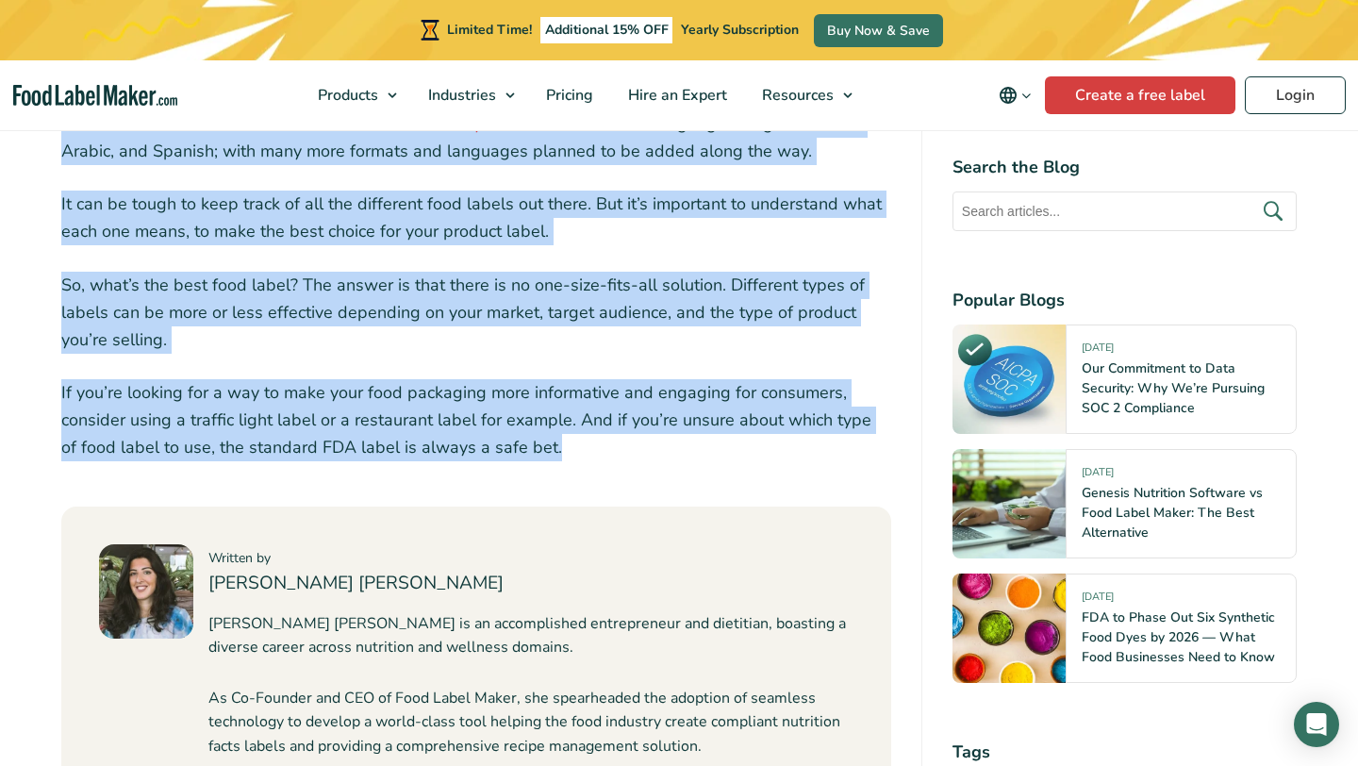
drag, startPoint x: 67, startPoint y: 308, endPoint x: 551, endPoint y: 409, distance: 494.3
copy div "When it comes to food labeling, there are a few things that F&B businesses need…"
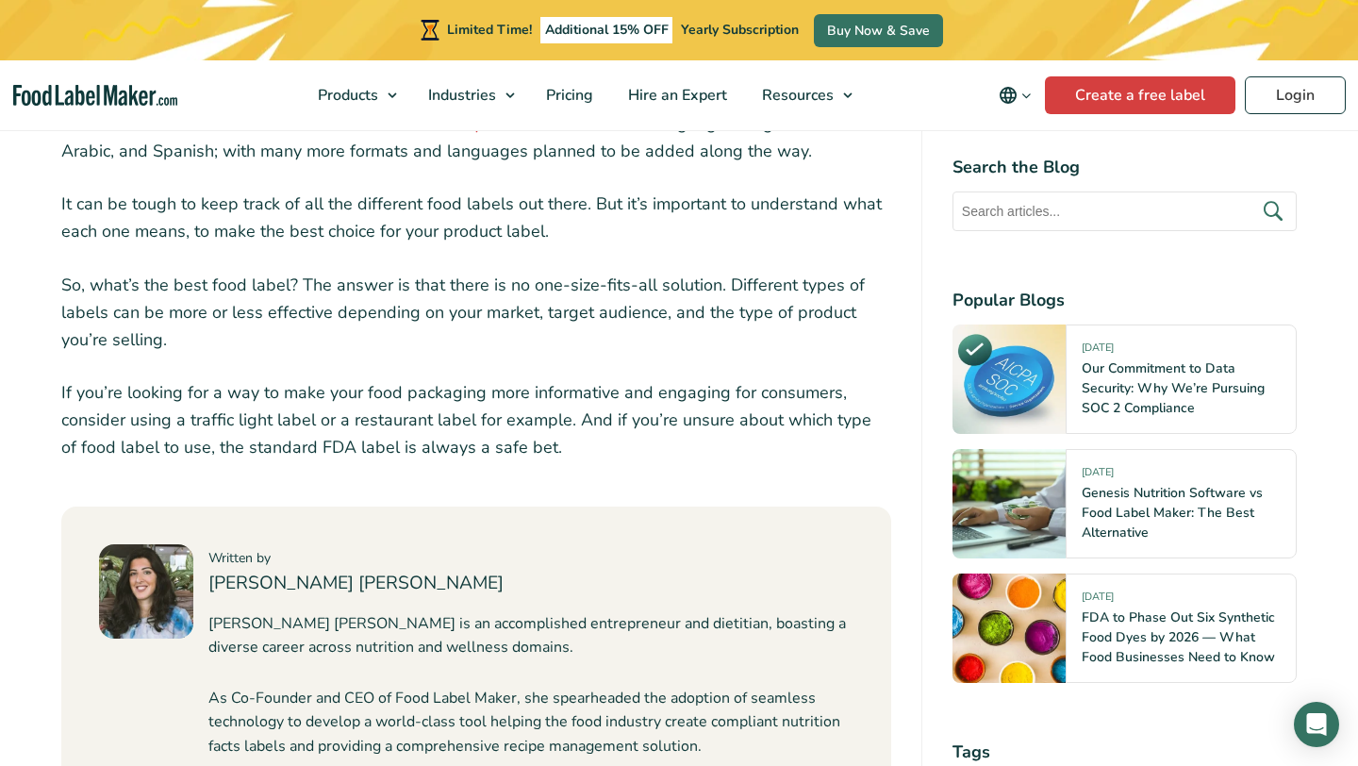
click at [542, 379] on p "If you’re looking for a way to make your food packaging more informative and en…" at bounding box center [476, 419] width 830 height 81
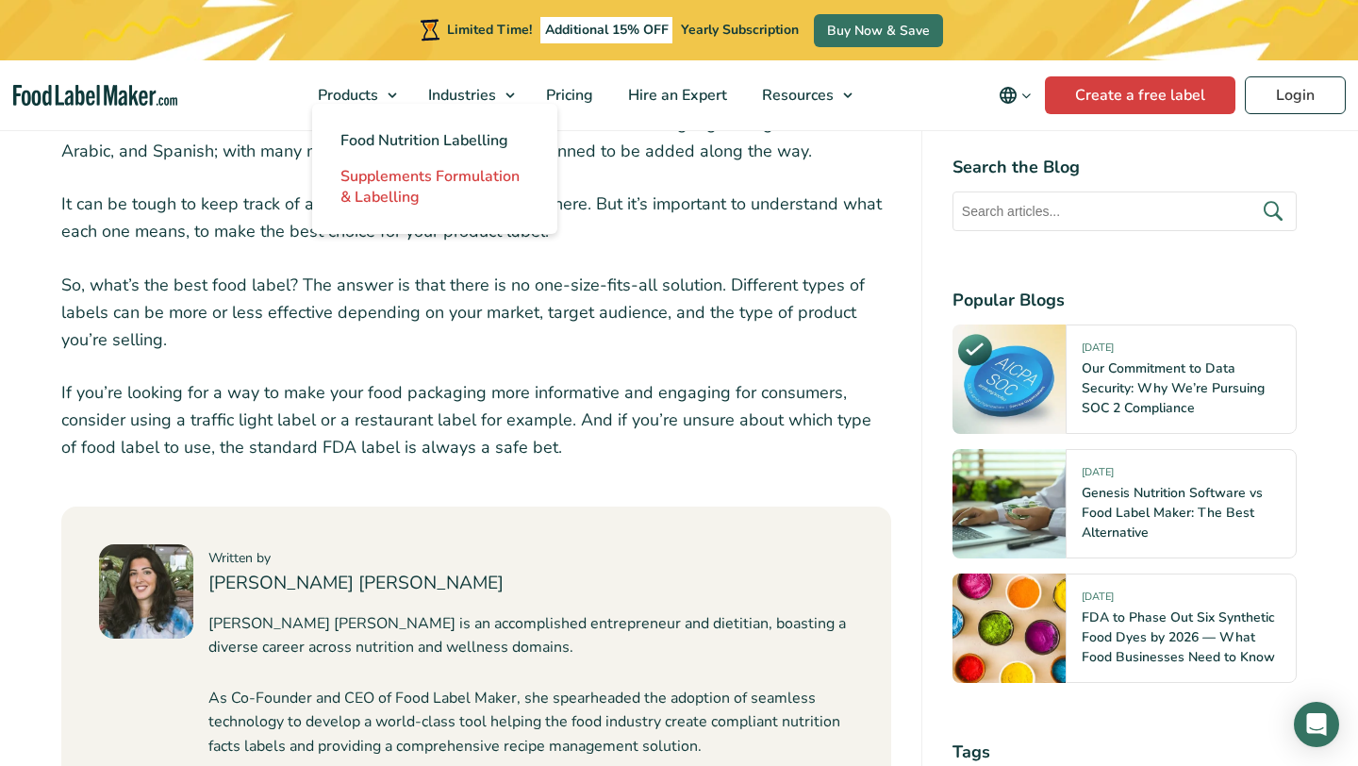
click at [417, 205] on span "Supplements Formulation & Labelling" at bounding box center [430, 187] width 179 height 42
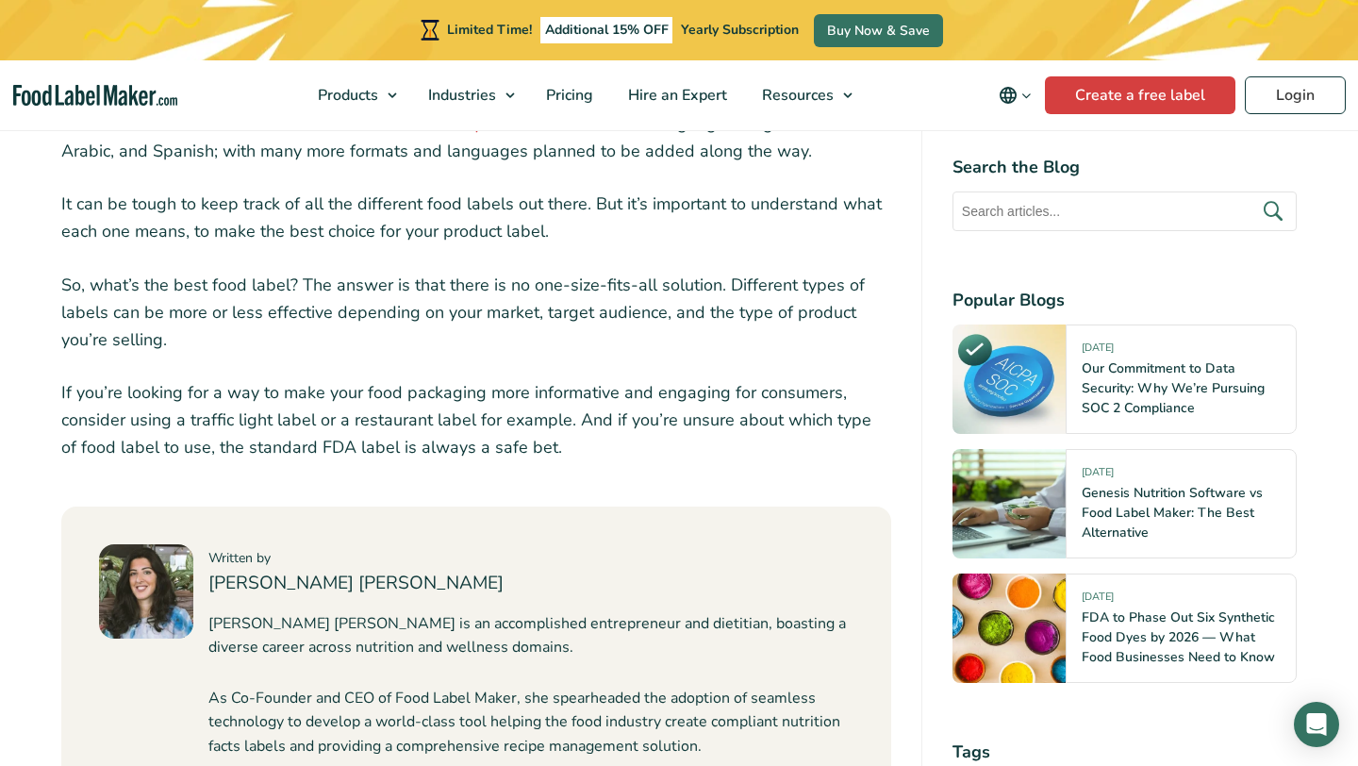
click at [399, 291] on p "So, what’s the best food label? The answer is that there is no one-size-fits-al…" at bounding box center [476, 312] width 830 height 81
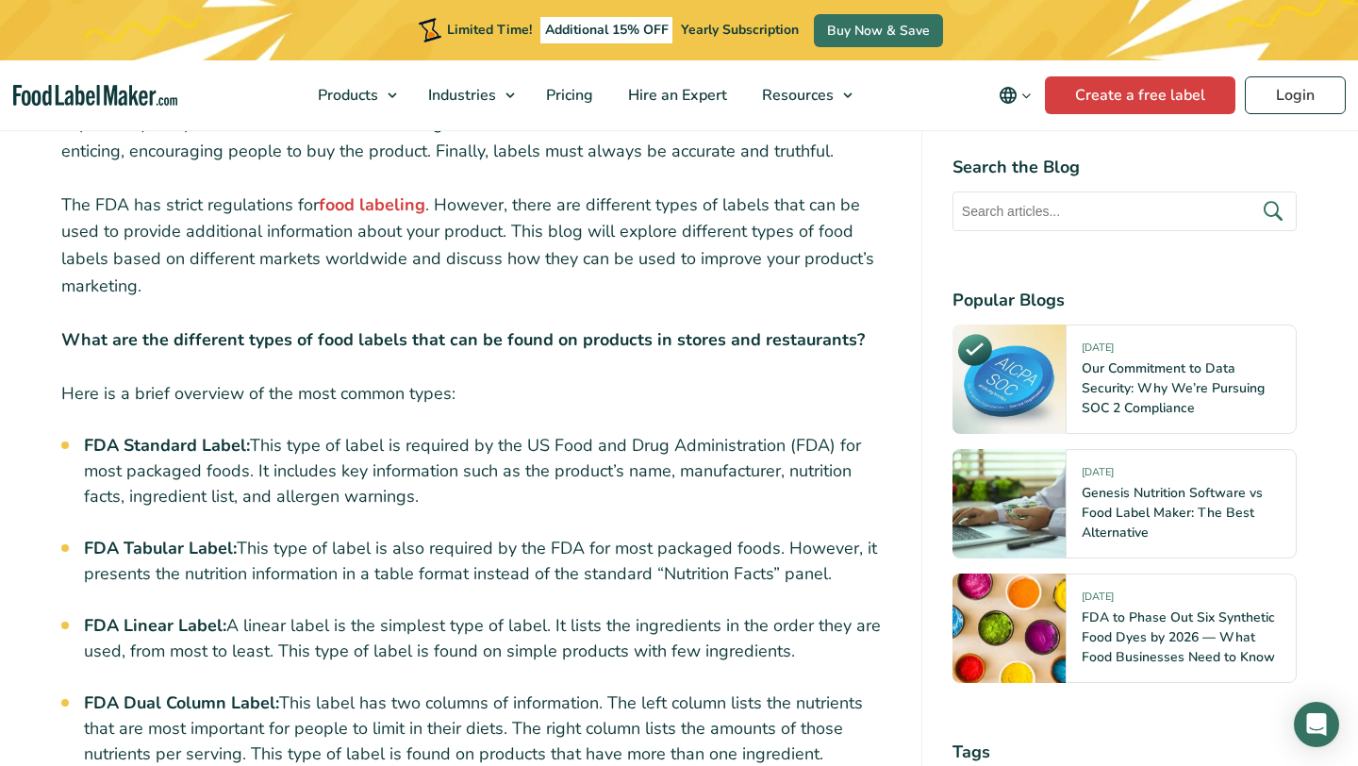
scroll to position [801, 0]
